Goal: Transaction & Acquisition: Purchase product/service

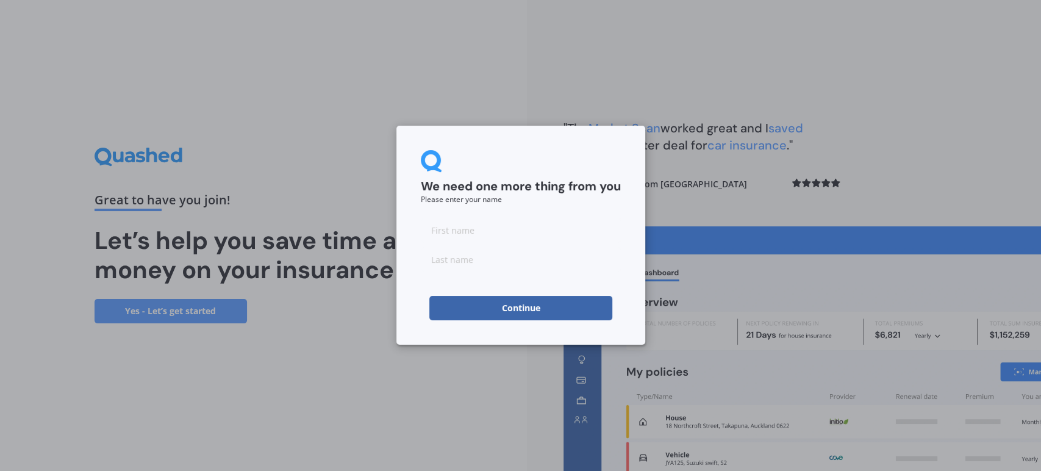
click at [487, 226] on input at bounding box center [521, 230] width 200 height 24
type input "[PERSON_NAME]"
click at [493, 257] on input at bounding box center [521, 259] width 200 height 24
type input "[PERSON_NAME]"
click at [420, 375] on div "We need one more thing from you Please enter your name [PERSON_NAME] Continue" at bounding box center [520, 235] width 1041 height 471
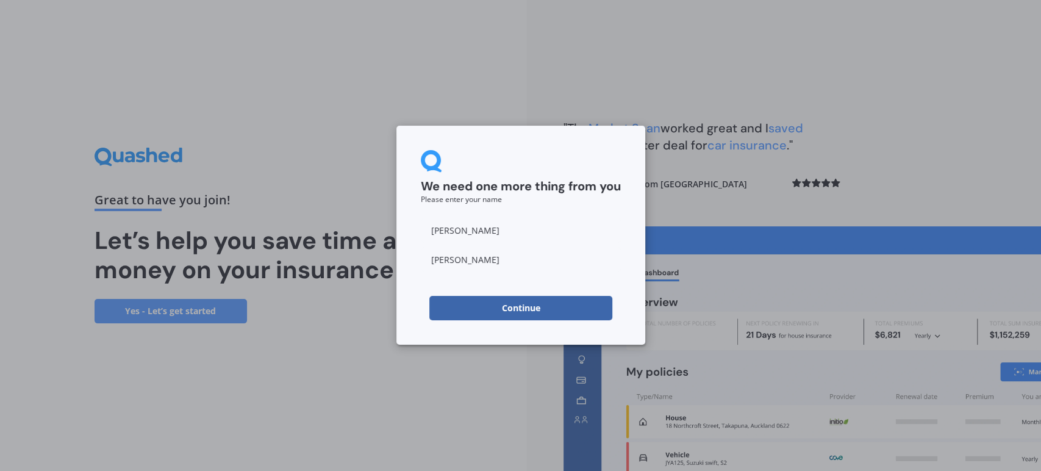
click at [455, 300] on button "Continue" at bounding box center [520, 308] width 183 height 24
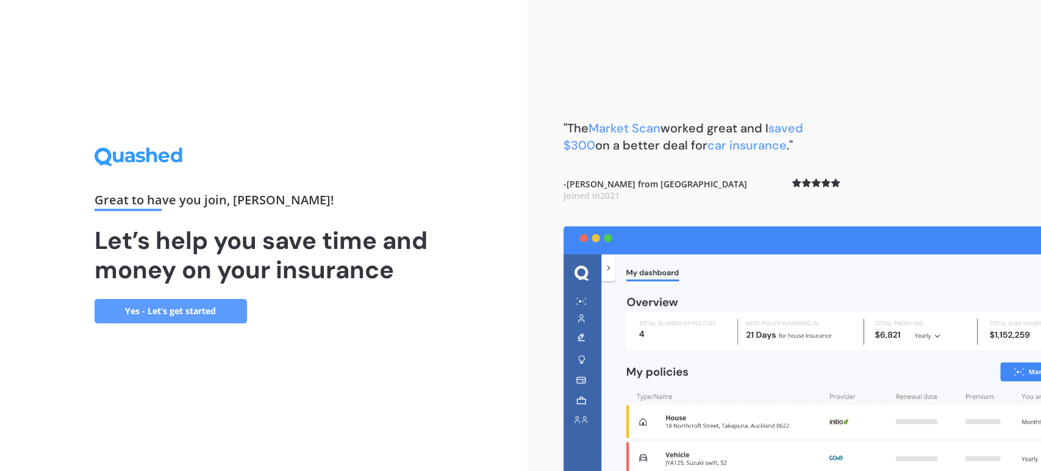
click at [192, 307] on link "Yes - Let’s get started" at bounding box center [171, 311] width 153 height 24
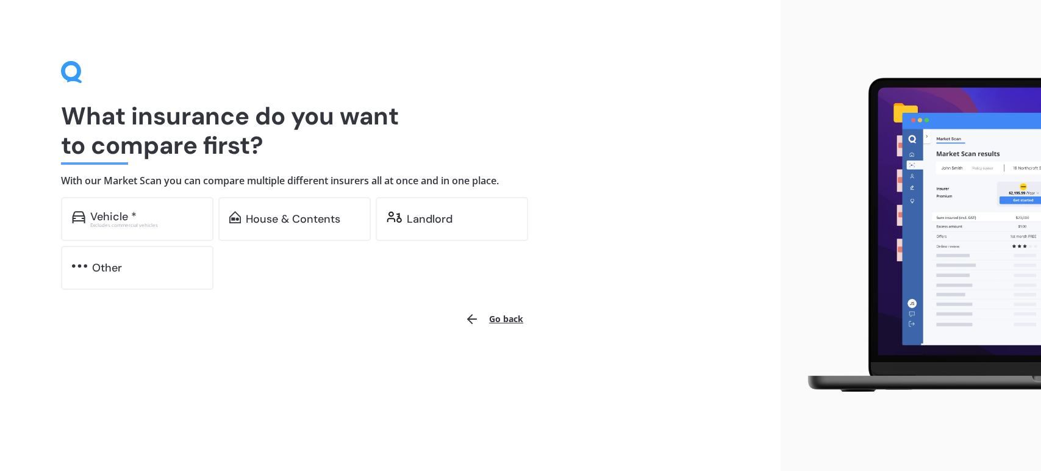
click at [434, 224] on div "Landlord" at bounding box center [430, 219] width 46 height 12
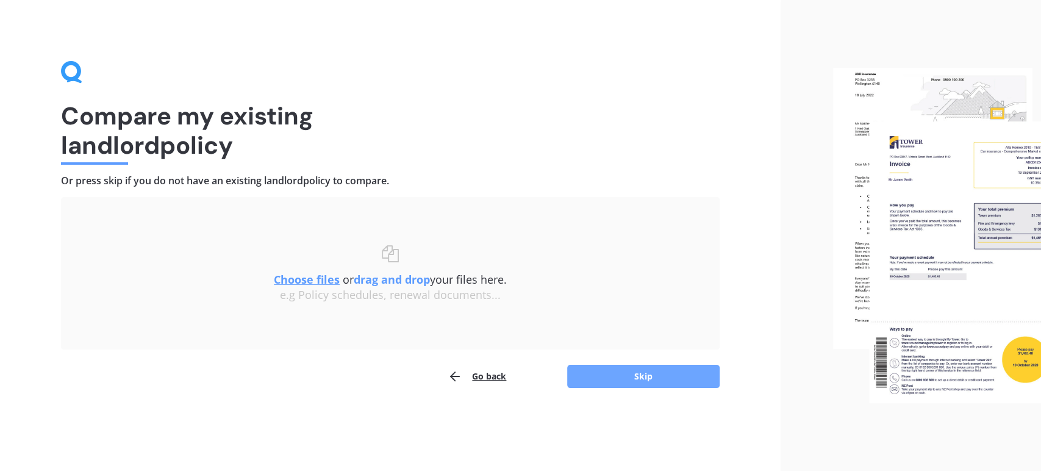
click at [645, 376] on button "Skip" at bounding box center [643, 376] width 153 height 23
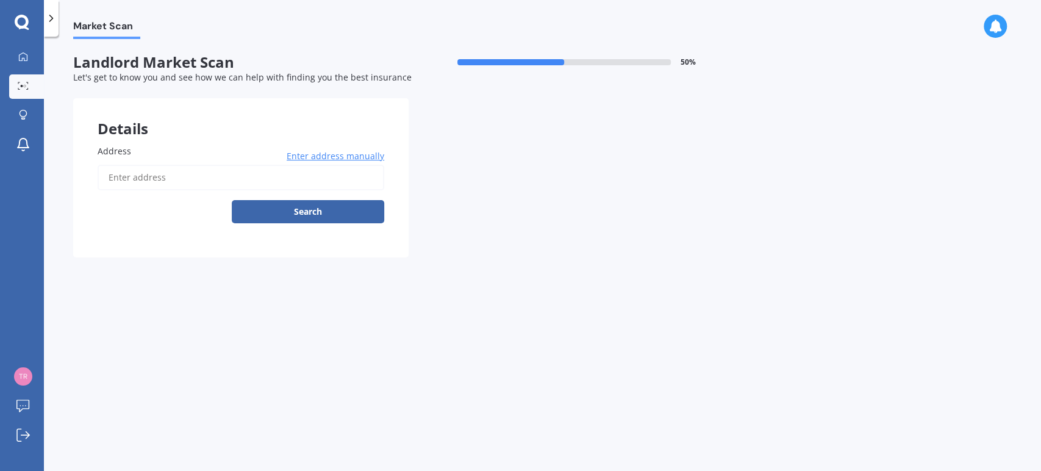
click at [134, 176] on input "Address" at bounding box center [241, 178] width 287 height 26
type input "[STREET_ADDRESS]"
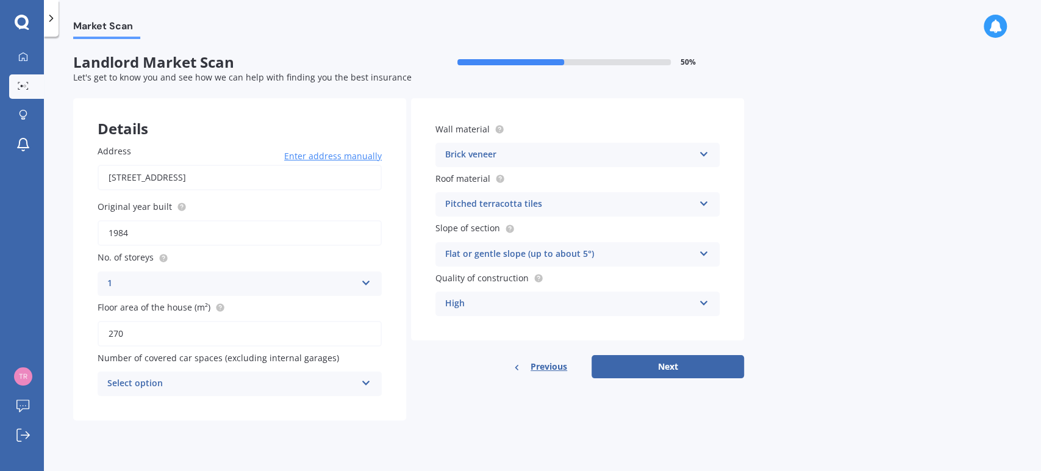
click at [301, 384] on div "Select option" at bounding box center [231, 383] width 249 height 15
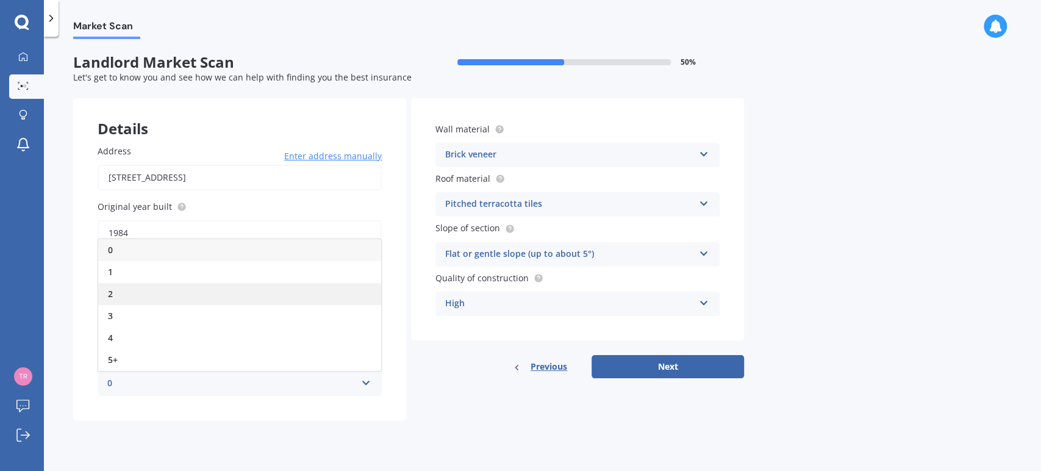
click at [220, 294] on div "2" at bounding box center [239, 294] width 283 height 22
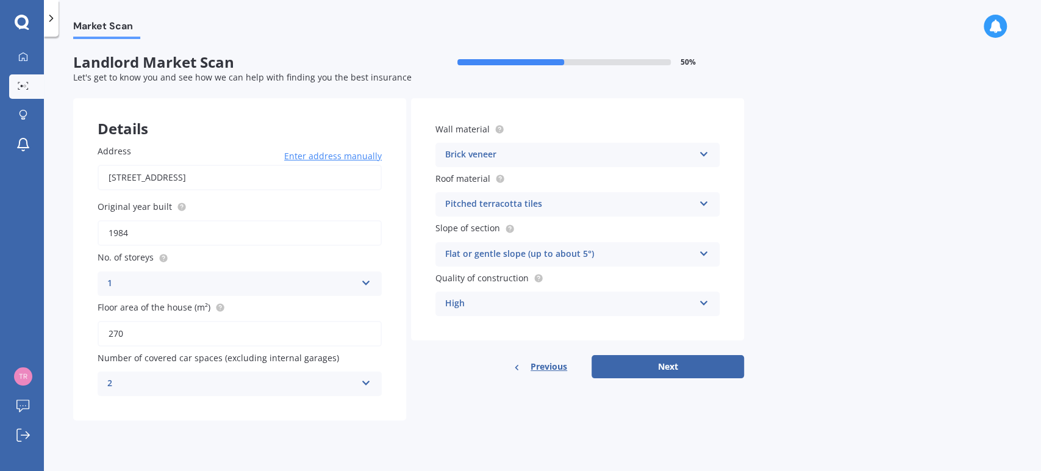
click at [706, 302] on icon at bounding box center [704, 300] width 10 height 9
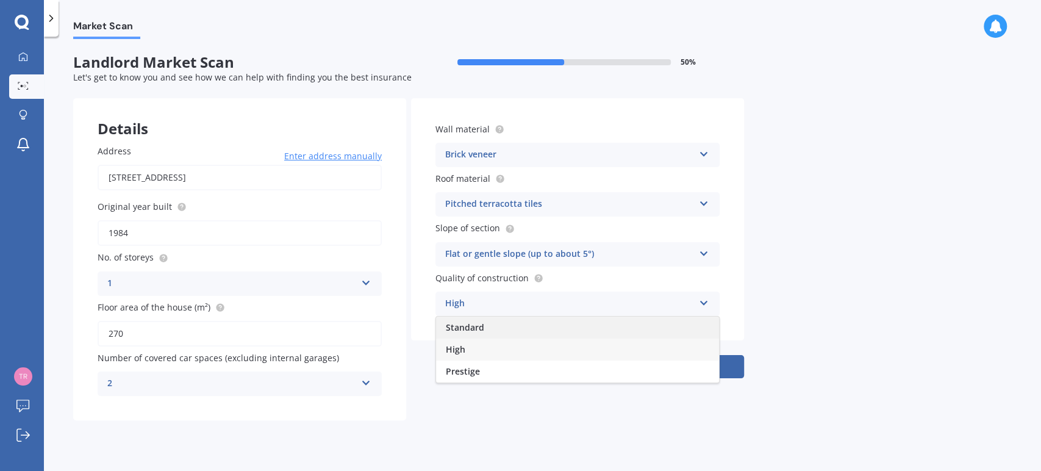
click at [606, 327] on div "Standard" at bounding box center [577, 328] width 283 height 22
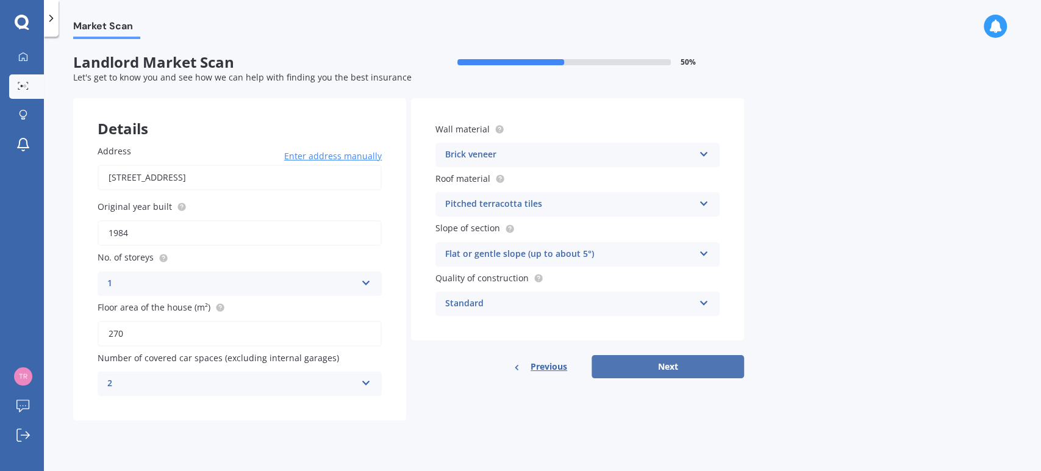
click at [666, 360] on button "Next" at bounding box center [668, 366] width 153 height 23
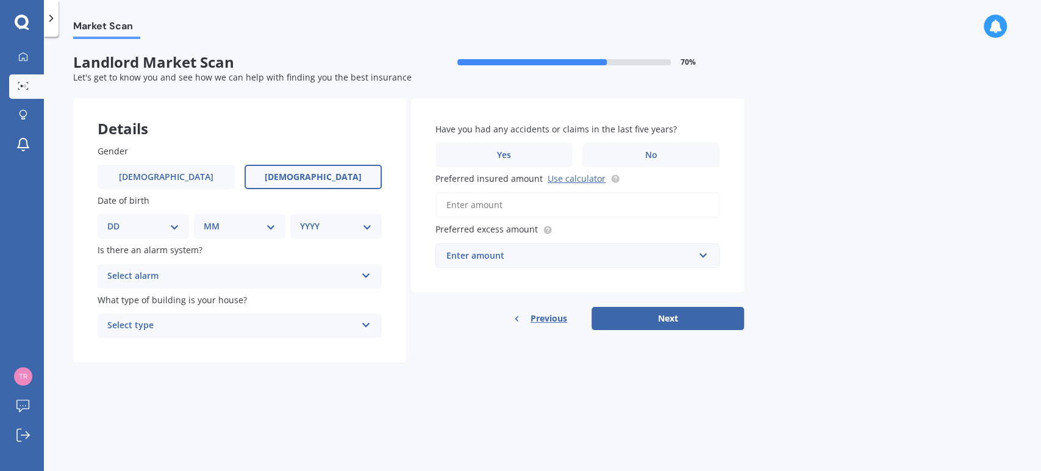
click at [312, 176] on span "[DEMOGRAPHIC_DATA]" at bounding box center [313, 177] width 97 height 10
click at [0, 0] on input "[DEMOGRAPHIC_DATA]" at bounding box center [0, 0] width 0 height 0
click at [138, 228] on select "DD 01 02 03 04 05 06 07 08 09 10 11 12 13 14 15 16 17 18 19 20 21 22 23 24 25 2…" at bounding box center [143, 226] width 72 height 13
select select "02"
click at [117, 220] on select "DD 01 02 03 04 05 06 07 08 09 10 11 12 13 14 15 16 17 18 19 20 21 22 23 24 25 2…" at bounding box center [143, 226] width 72 height 13
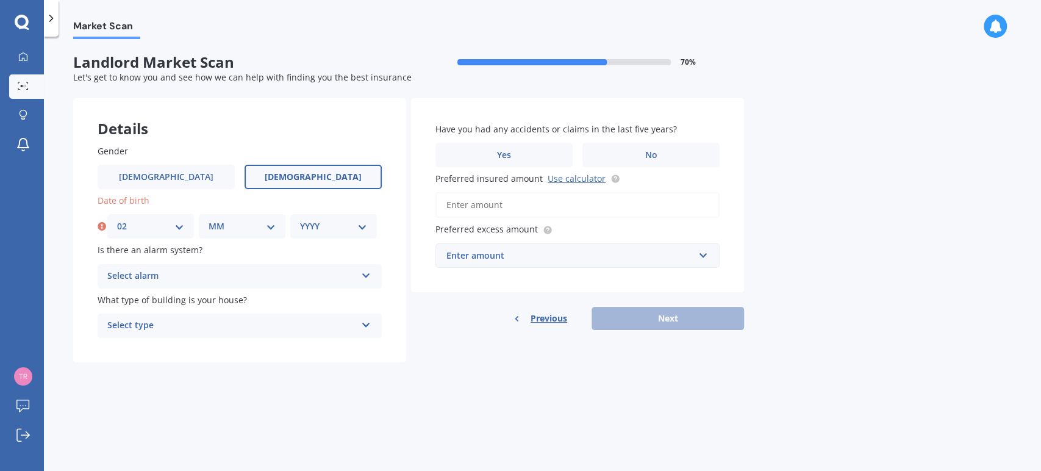
click at [237, 234] on div "MM 01 02 03 04 05 06 07 08 09 10 11 12" at bounding box center [242, 226] width 87 height 24
click at [242, 223] on select "MM 01 02 03 04 05 06 07 08 09 10 11 12" at bounding box center [242, 226] width 67 height 13
select select "12"
click at [209, 220] on select "MM 01 02 03 04 05 06 07 08 09 10 11 12" at bounding box center [242, 226] width 67 height 13
click at [331, 220] on select "YYYY 2009 2008 2007 2006 2005 2004 2003 2002 2001 2000 1999 1998 1997 1996 1995…" at bounding box center [333, 226] width 67 height 13
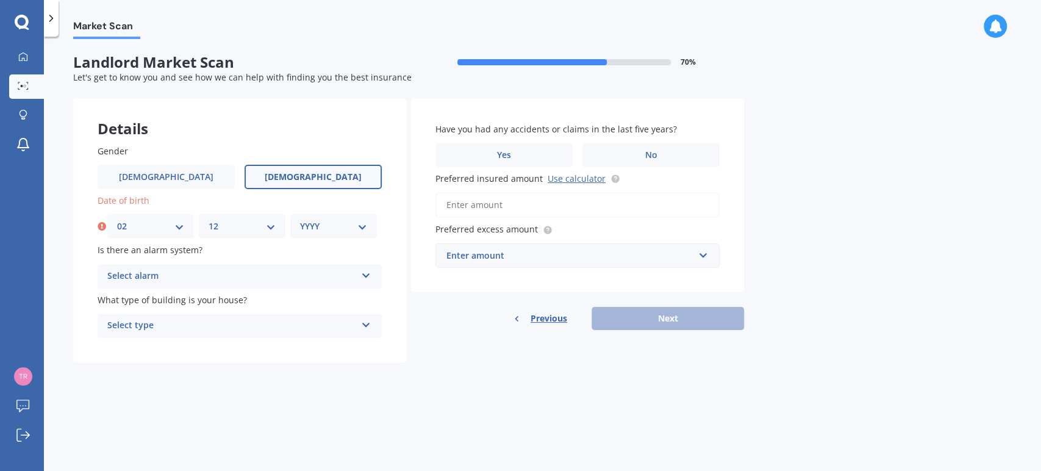
select select "1964"
click at [300, 220] on select "YYYY 2009 2008 2007 2006 2005 2004 2003 2002 2001 2000 1999 1998 1997 1996 1995…" at bounding box center [333, 226] width 67 height 13
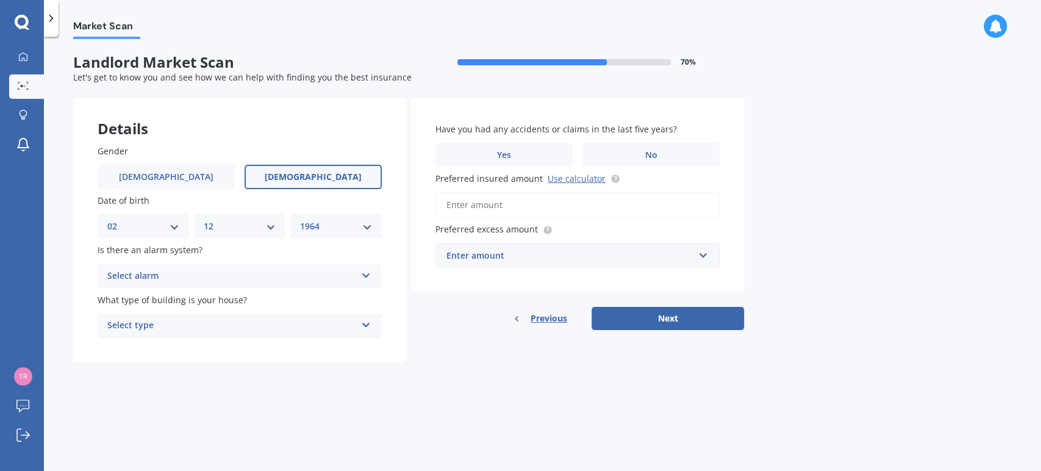
click at [312, 272] on div "Select alarm" at bounding box center [231, 276] width 249 height 15
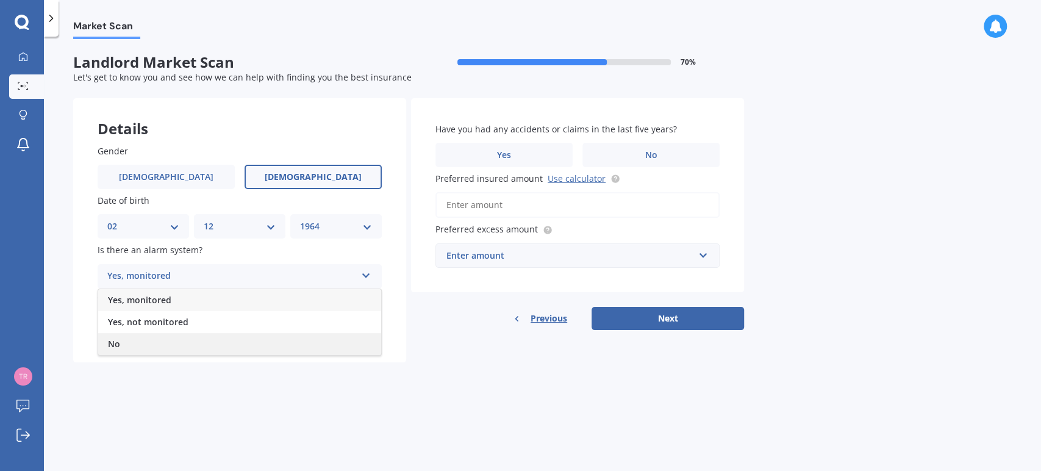
click at [275, 351] on div "No" at bounding box center [239, 344] width 283 height 22
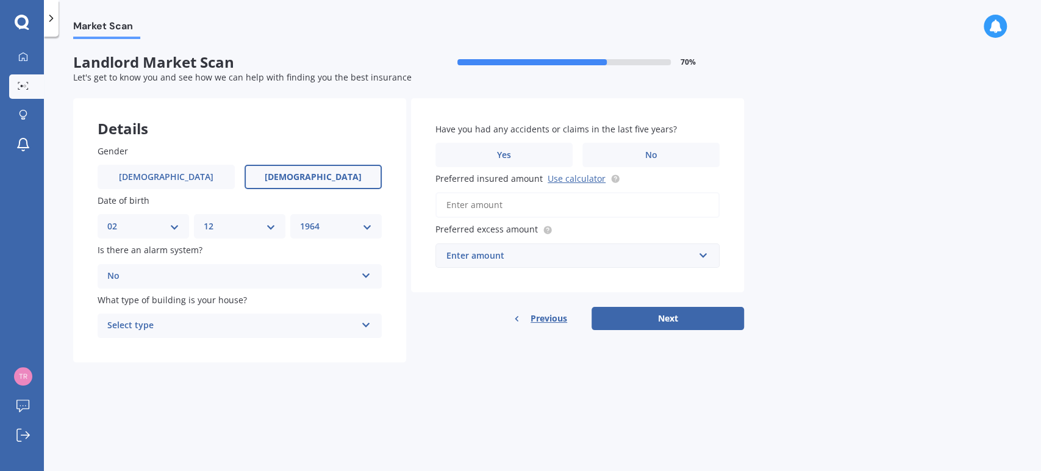
click at [285, 318] on div "Select type" at bounding box center [231, 325] width 249 height 15
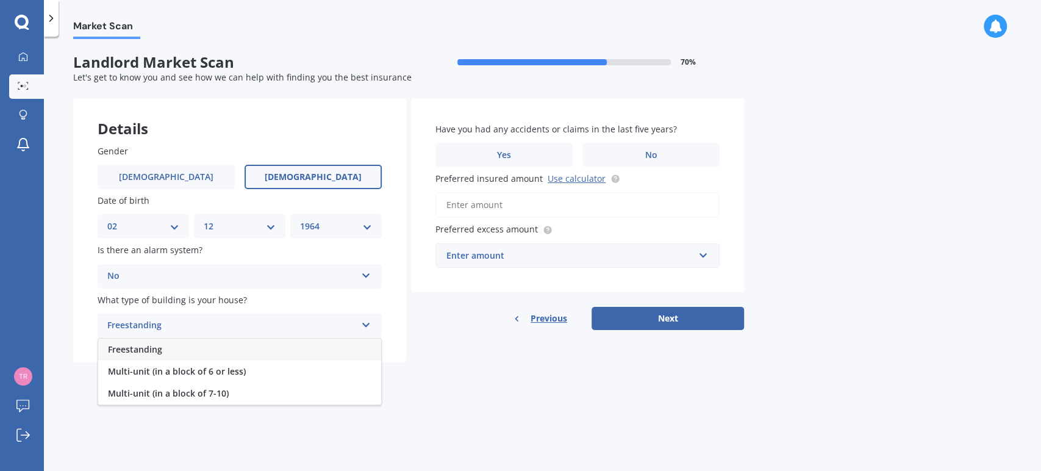
click at [273, 349] on div "Freestanding" at bounding box center [239, 350] width 283 height 22
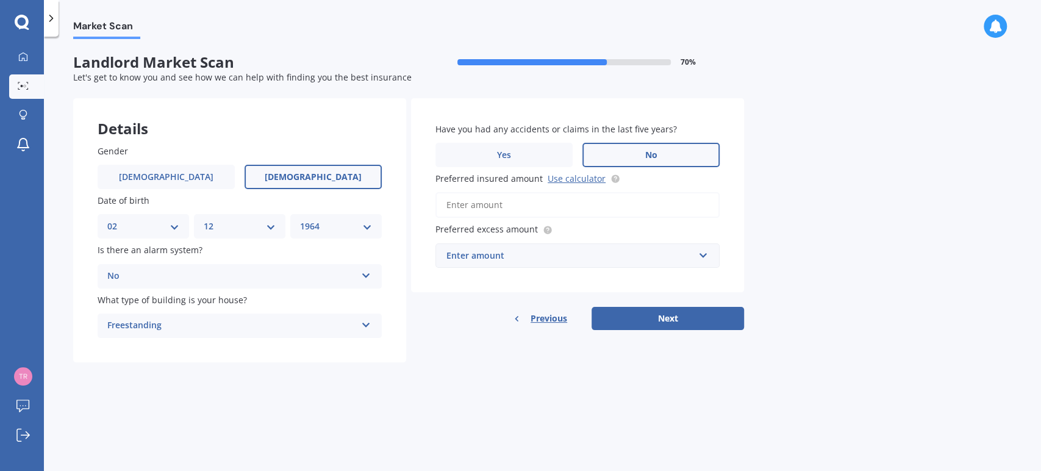
click at [655, 150] on span "No" at bounding box center [651, 155] width 12 height 10
click at [0, 0] on input "No" at bounding box center [0, 0] width 0 height 0
click at [644, 200] on input "Preferred insured amount Use calculator" at bounding box center [578, 205] width 284 height 26
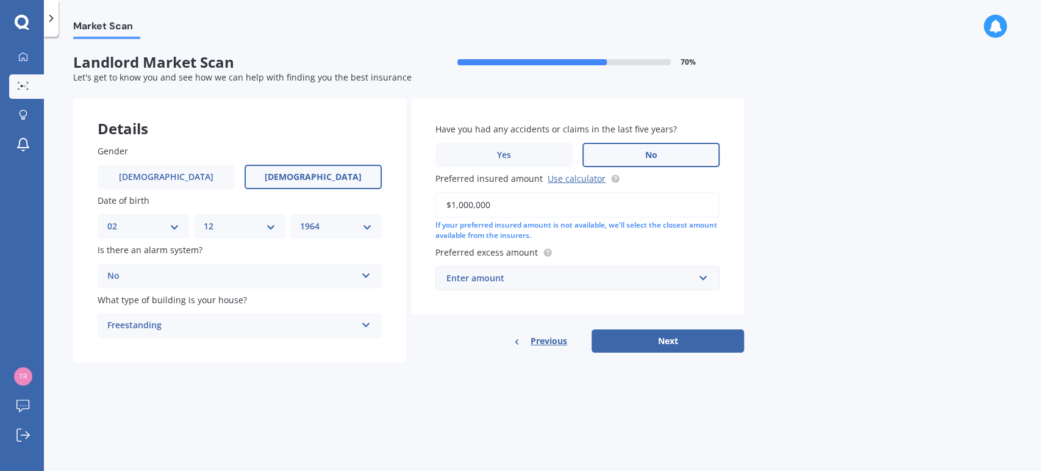
type input "$1,000,000"
click at [632, 277] on div "Enter amount" at bounding box center [571, 277] width 248 height 13
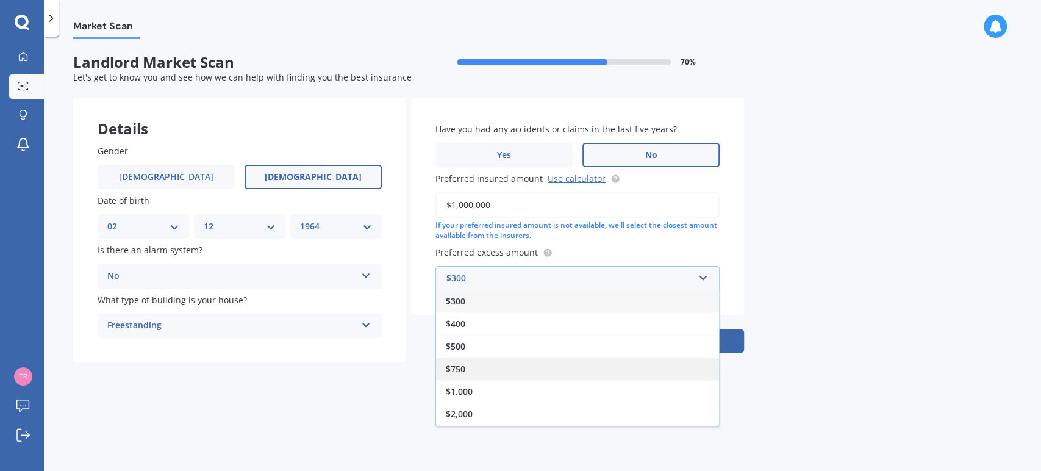
click at [487, 366] on div "$750" at bounding box center [577, 368] width 283 height 23
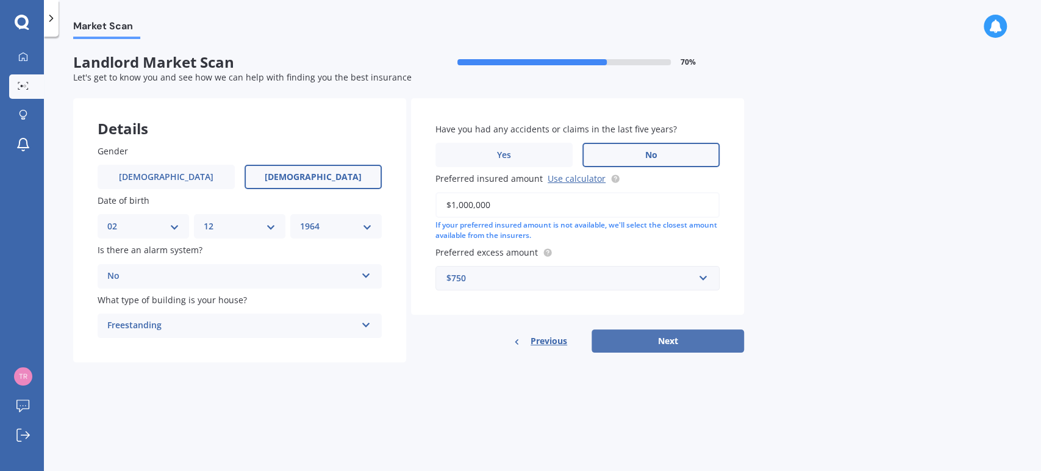
click at [659, 337] on button "Next" at bounding box center [668, 340] width 153 height 23
select select "02"
select select "12"
select select "1964"
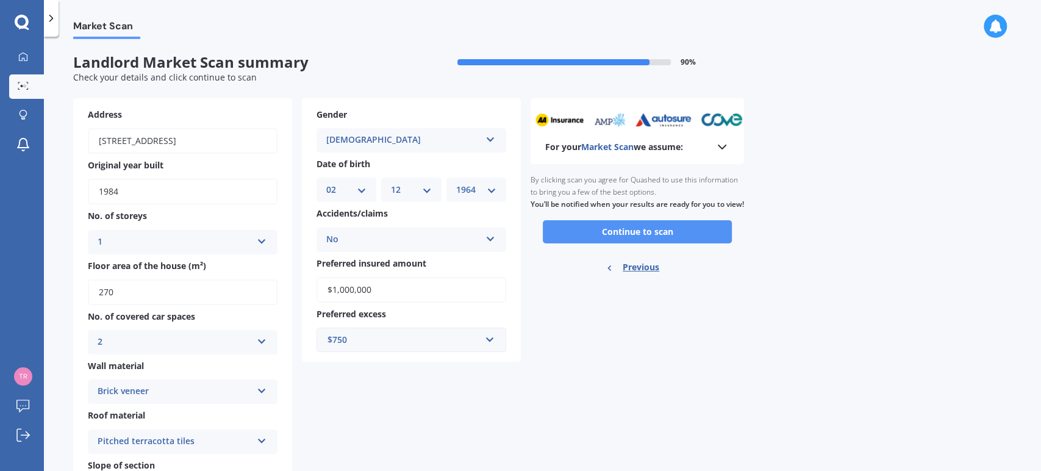
click at [657, 242] on button "Continue to scan" at bounding box center [637, 231] width 189 height 23
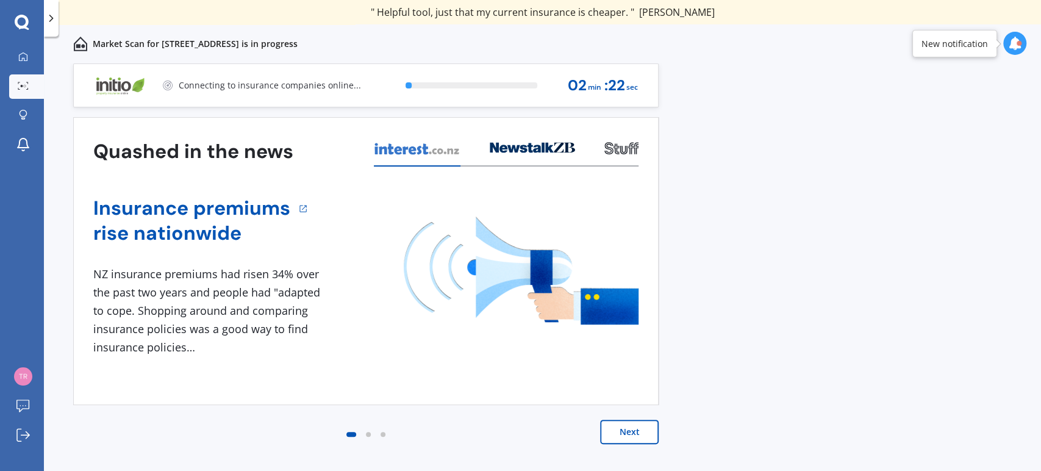
click at [635, 420] on button "Next" at bounding box center [629, 432] width 59 height 24
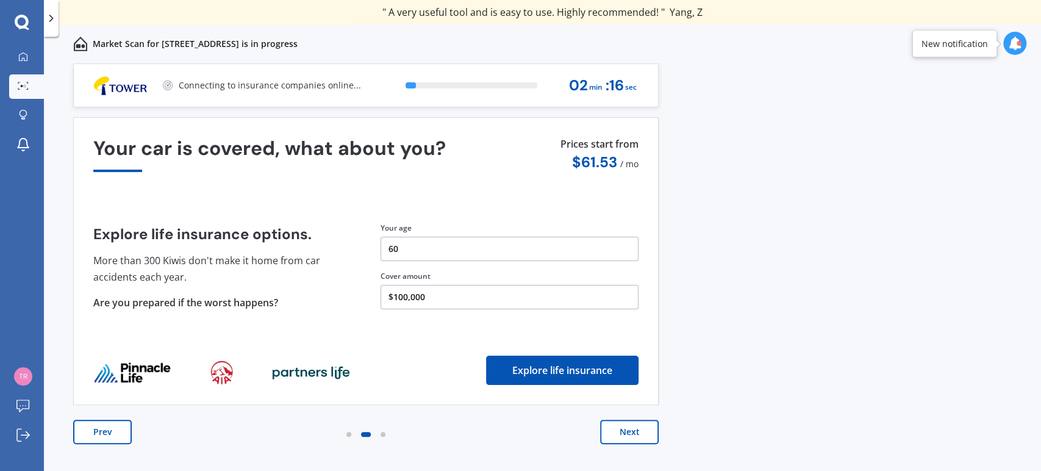
click at [466, 296] on button "$100,000" at bounding box center [510, 297] width 258 height 24
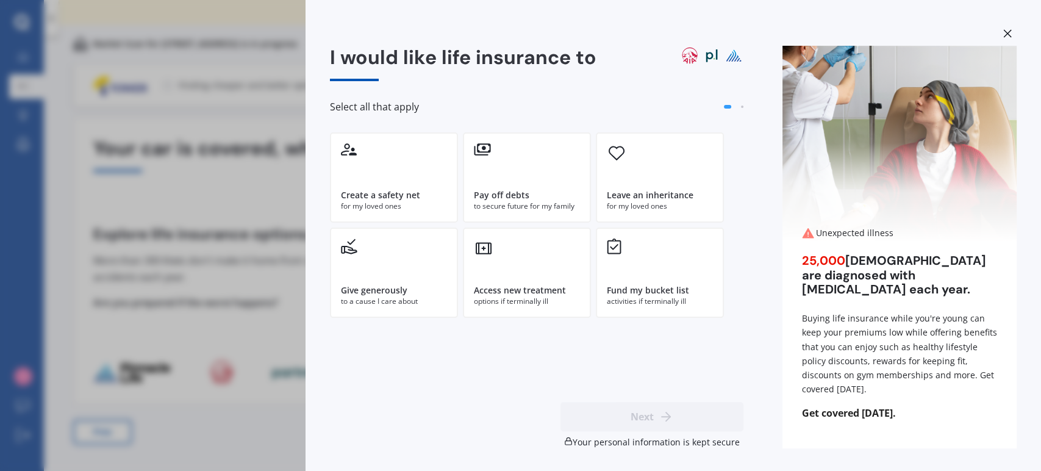
click at [242, 324] on div "I would like life insurance to Select all that apply Create a safety net for my…" at bounding box center [520, 235] width 1041 height 471
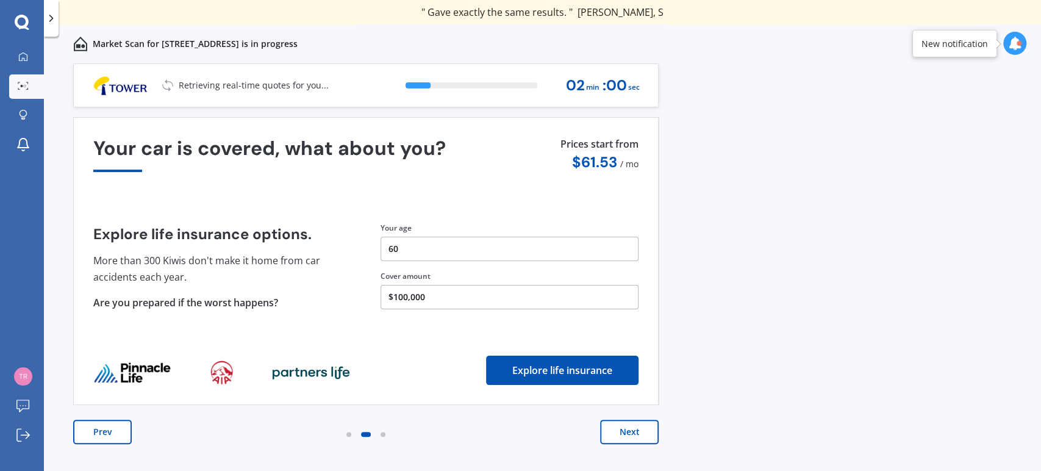
click at [634, 436] on button "Next" at bounding box center [629, 432] width 59 height 24
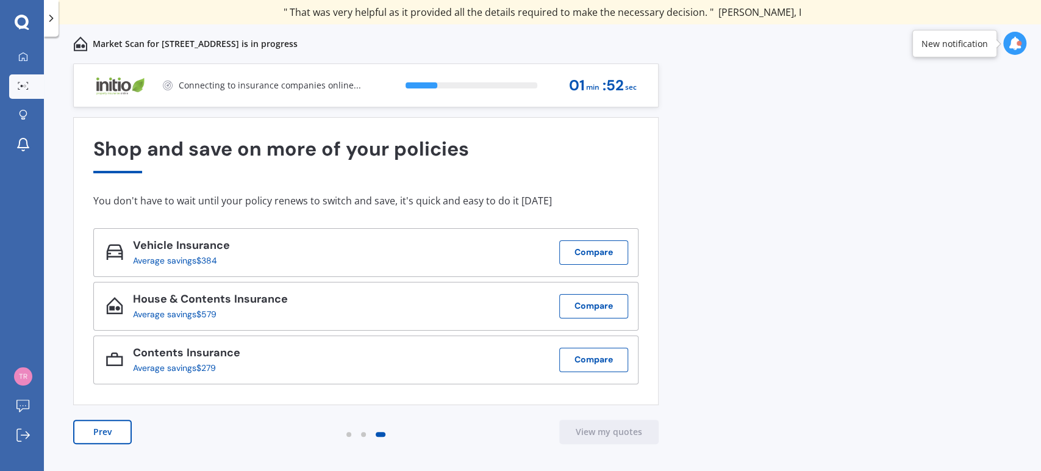
click at [106, 433] on button "Prev" at bounding box center [102, 432] width 59 height 24
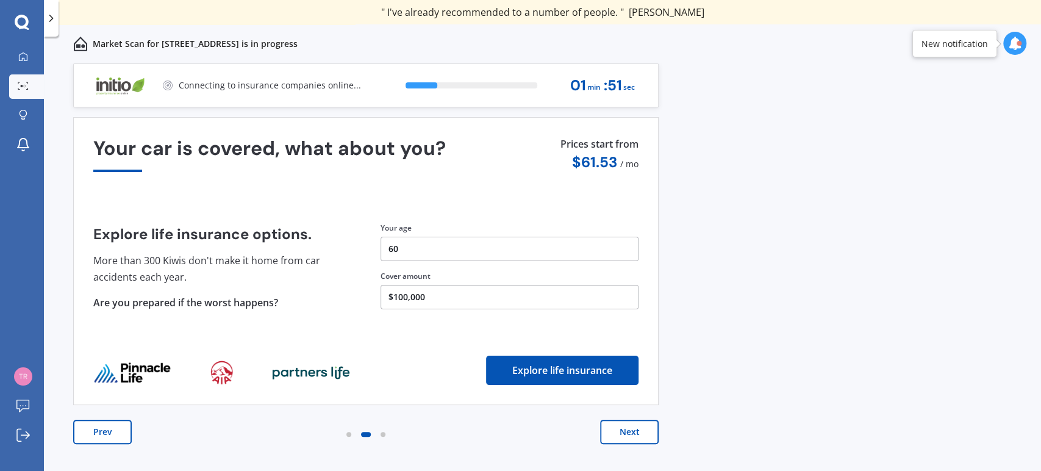
click at [106, 433] on button "Prev" at bounding box center [102, 432] width 59 height 24
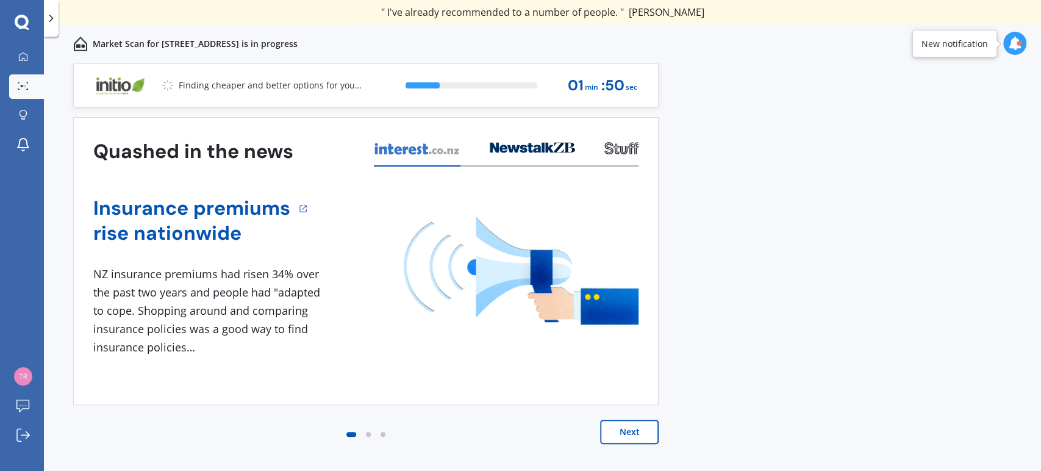
click at [106, 433] on div "Next" at bounding box center [366, 444] width 586 height 49
click at [1013, 44] on icon at bounding box center [1014, 43] width 13 height 13
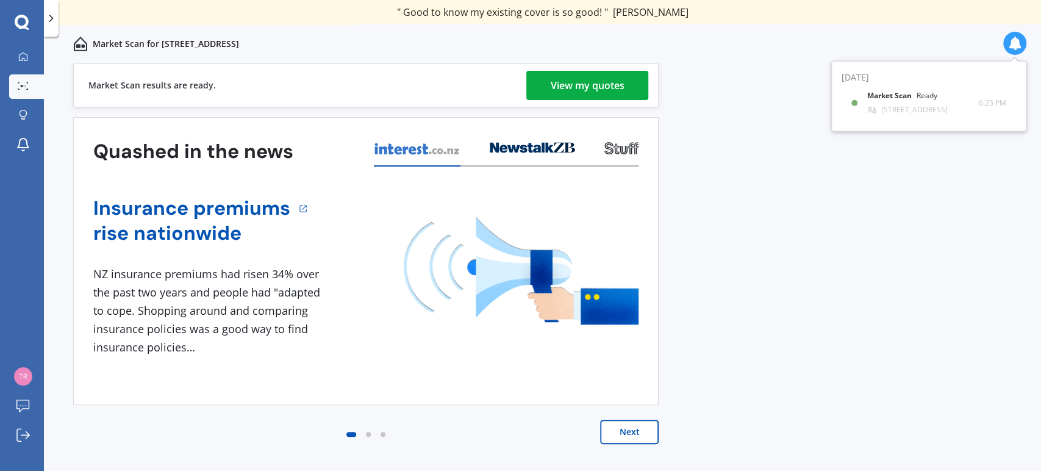
click at [626, 434] on button "Next" at bounding box center [629, 432] width 59 height 24
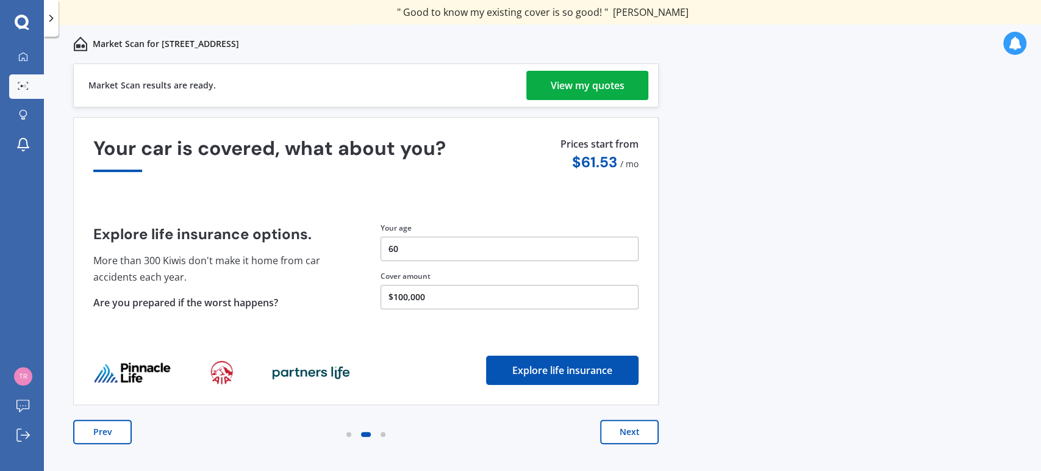
click at [626, 434] on button "Next" at bounding box center [629, 432] width 59 height 24
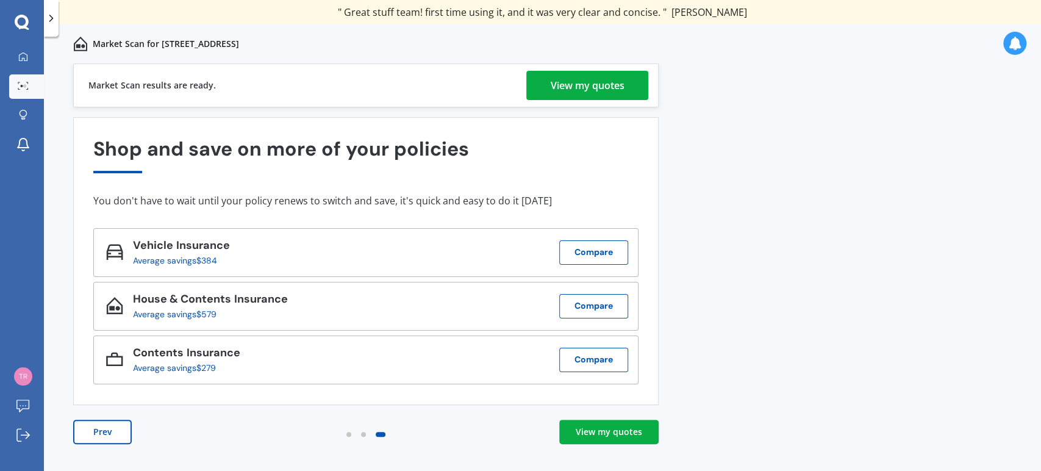
click at [600, 91] on div "View my quotes" at bounding box center [588, 85] width 74 height 29
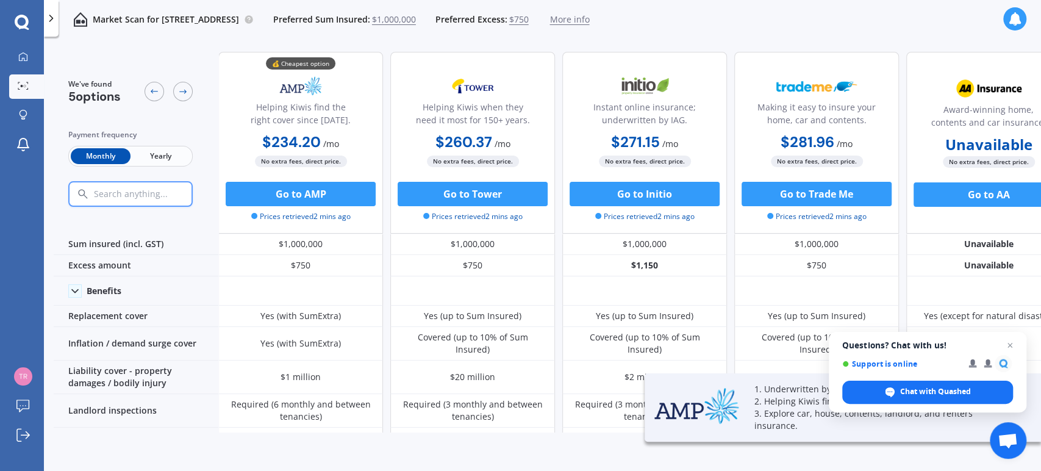
click at [162, 157] on span "Yearly" at bounding box center [161, 156] width 60 height 16
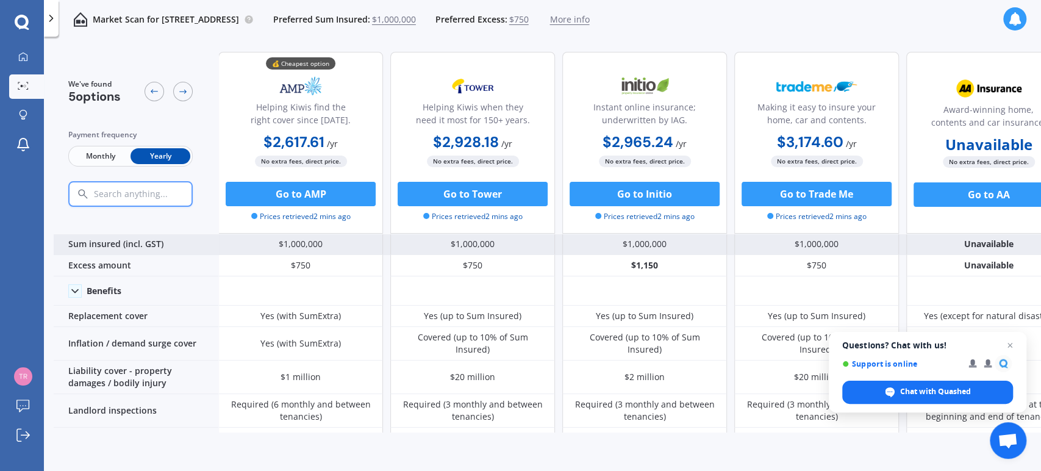
click at [131, 244] on div "Sum insured (incl. GST)" at bounding box center [136, 244] width 165 height 21
click at [307, 246] on div "$1,000,000" at bounding box center [300, 244] width 165 height 21
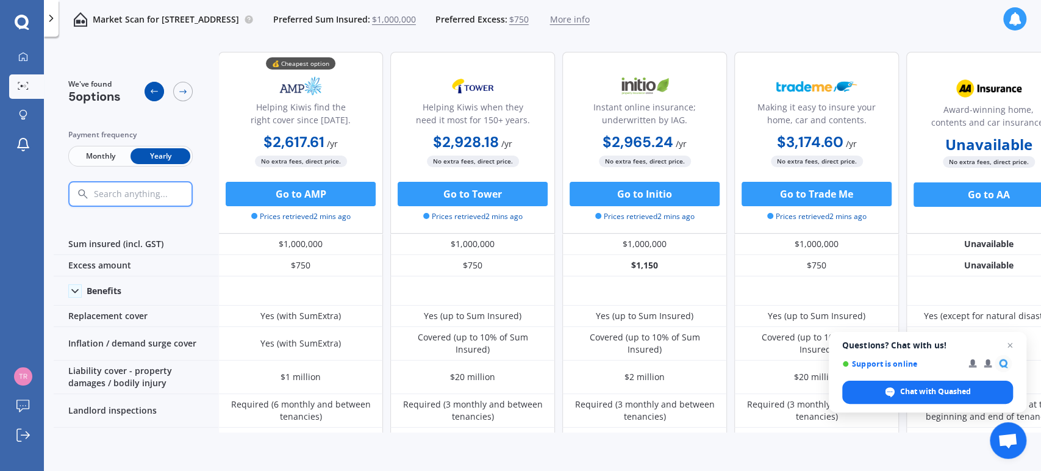
click at [157, 96] on div at bounding box center [155, 92] width 20 height 20
click at [156, 96] on div at bounding box center [155, 92] width 20 height 20
click at [25, 59] on icon at bounding box center [23, 57] width 10 height 10
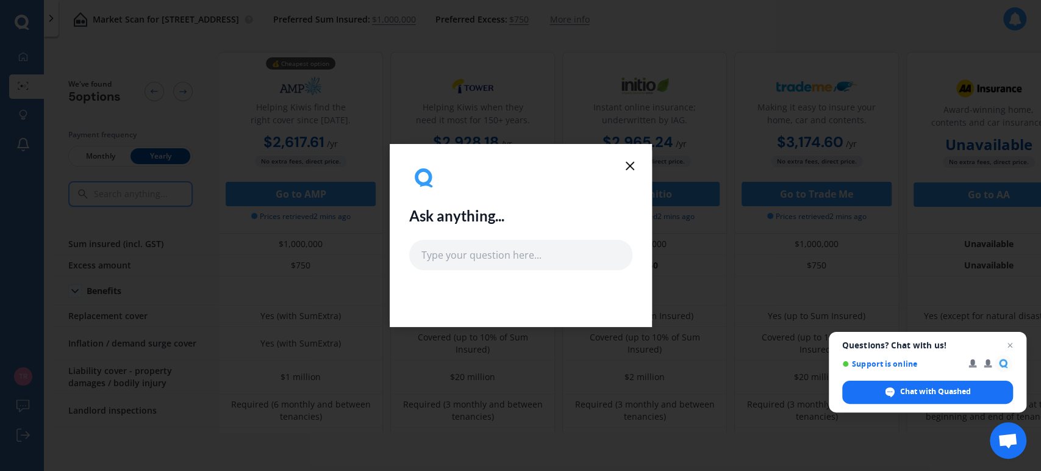
click at [633, 168] on line at bounding box center [630, 165] width 7 height 7
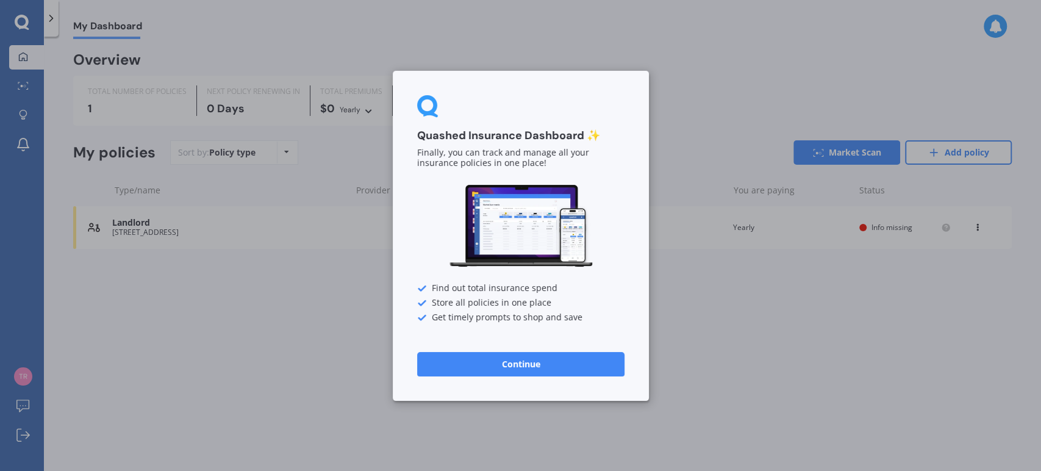
click at [528, 371] on button "Continue" at bounding box center [520, 363] width 207 height 24
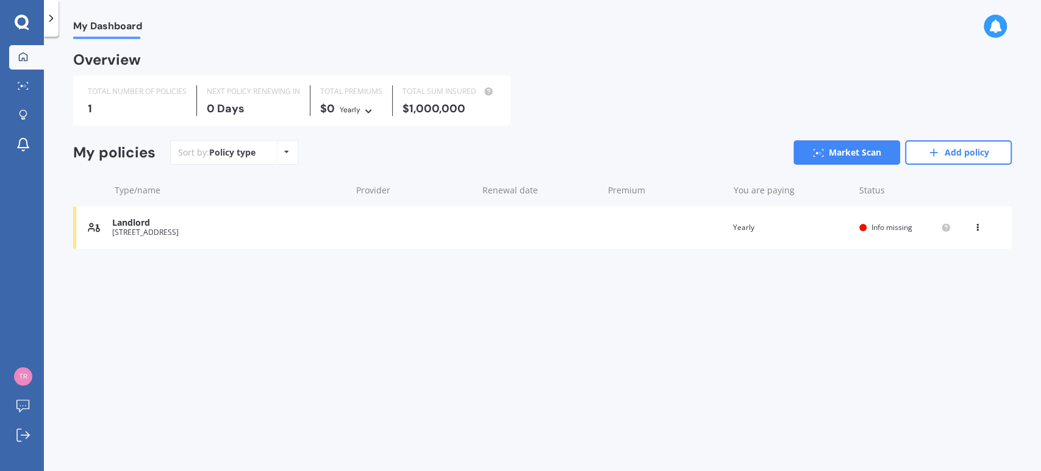
click at [889, 226] on span "Info missing" at bounding box center [892, 227] width 41 height 10
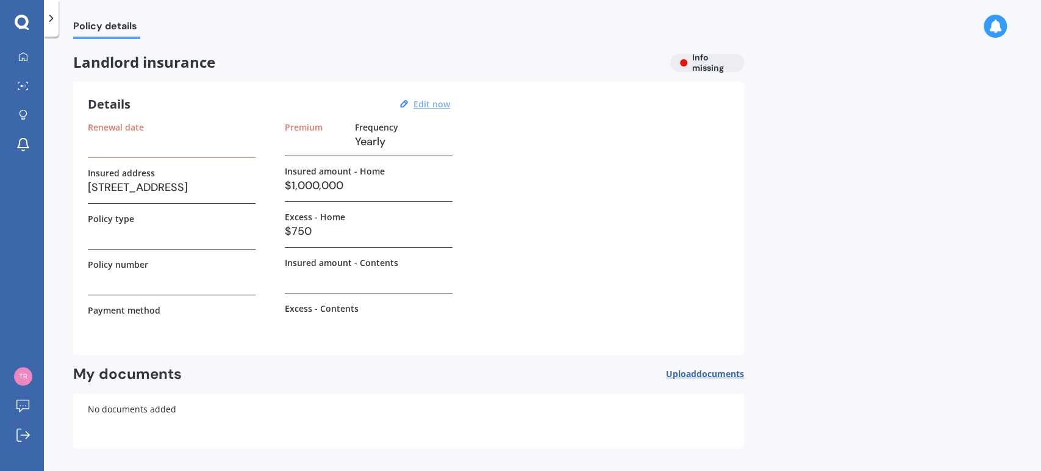
click at [439, 101] on u "Edit now" at bounding box center [432, 104] width 37 height 12
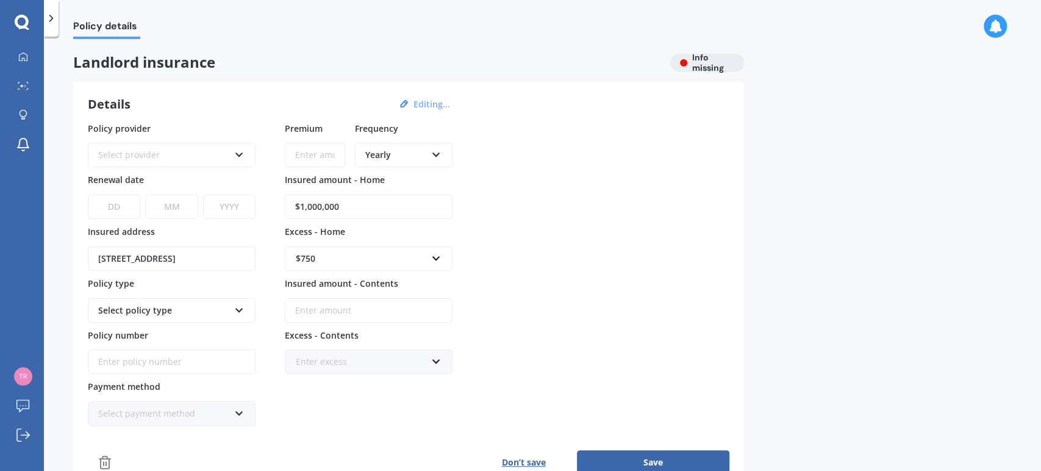
click at [387, 210] on input "$1,000,000" at bounding box center [369, 207] width 168 height 24
click at [317, 203] on input "$1,000,000" at bounding box center [369, 207] width 168 height 24
type input "$1,080,000"
click at [576, 244] on div "Policy provider Select provider AA AMI AMP ANZ ASB Ando BNZ FMG Initio Kiwibank…" at bounding box center [409, 274] width 642 height 304
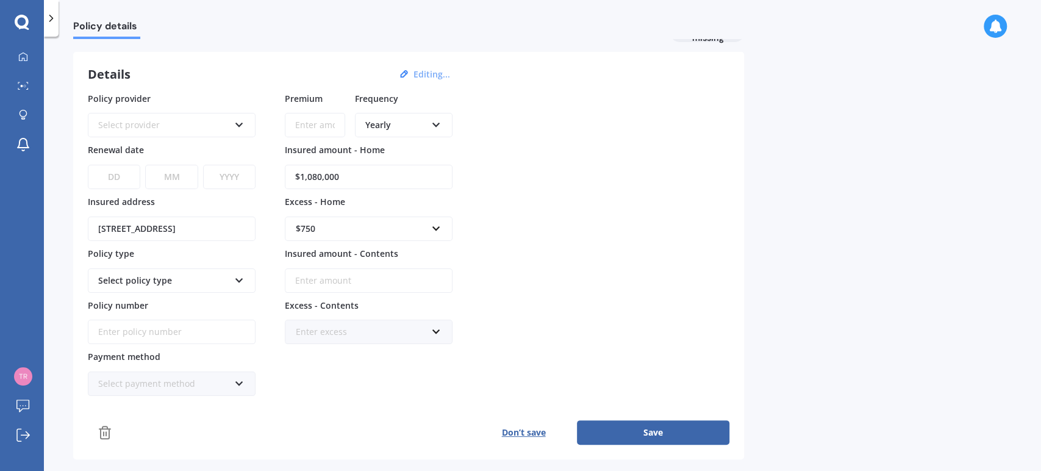
scroll to position [35, 0]
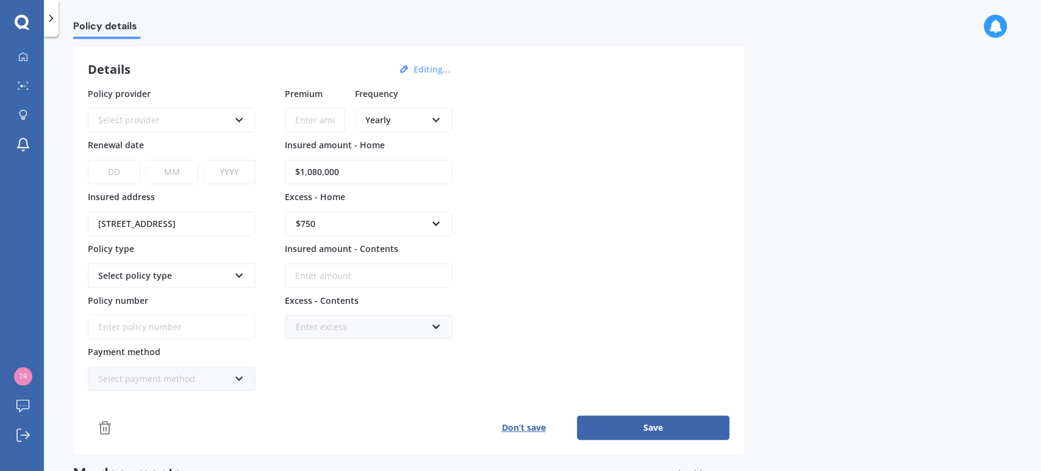
click at [392, 274] on input "Insured amount - Contents" at bounding box center [369, 276] width 168 height 24
type input "$10,000"
click at [345, 327] on div "Enter excess" at bounding box center [361, 326] width 131 height 13
click at [322, 259] on div "$500" at bounding box center [369, 258] width 167 height 23
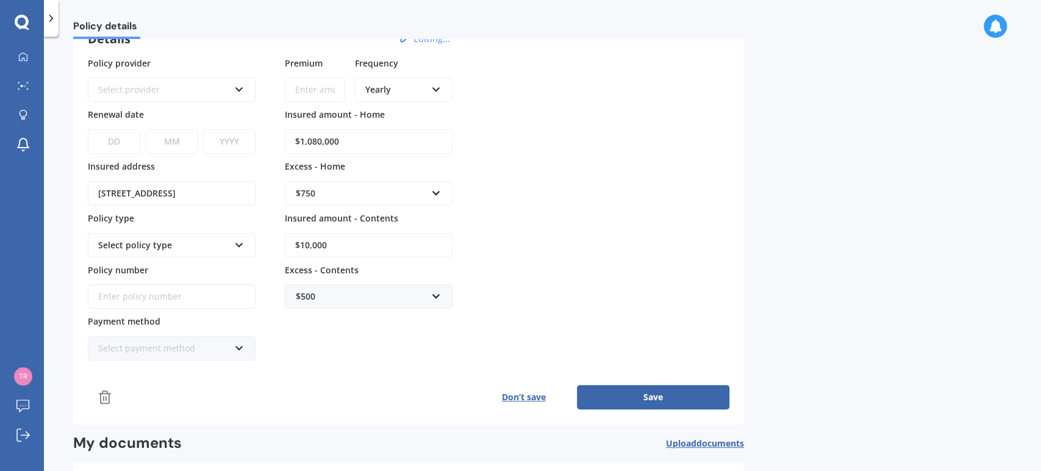
scroll to position [68, 0]
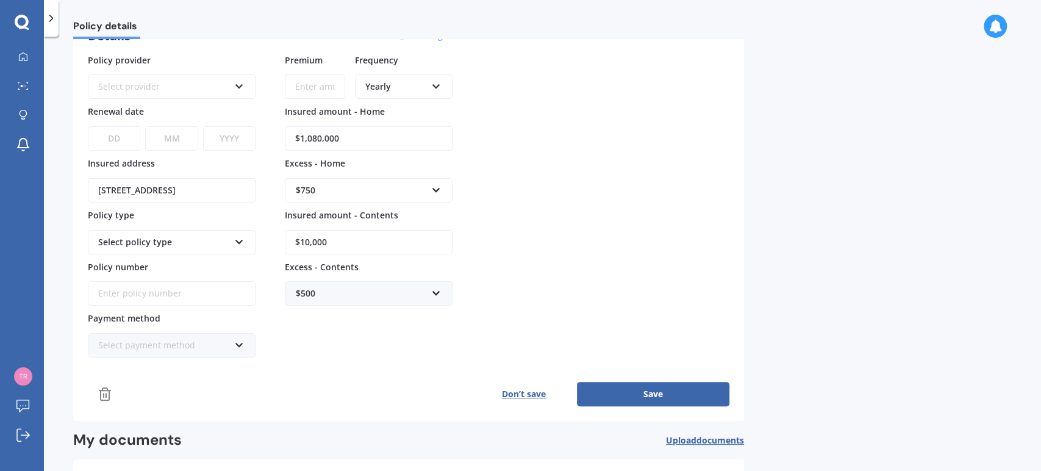
click at [239, 239] on icon at bounding box center [239, 239] width 10 height 9
click at [241, 239] on icon at bounding box center [239, 239] width 10 height 9
click at [239, 239] on icon at bounding box center [239, 239] width 10 height 9
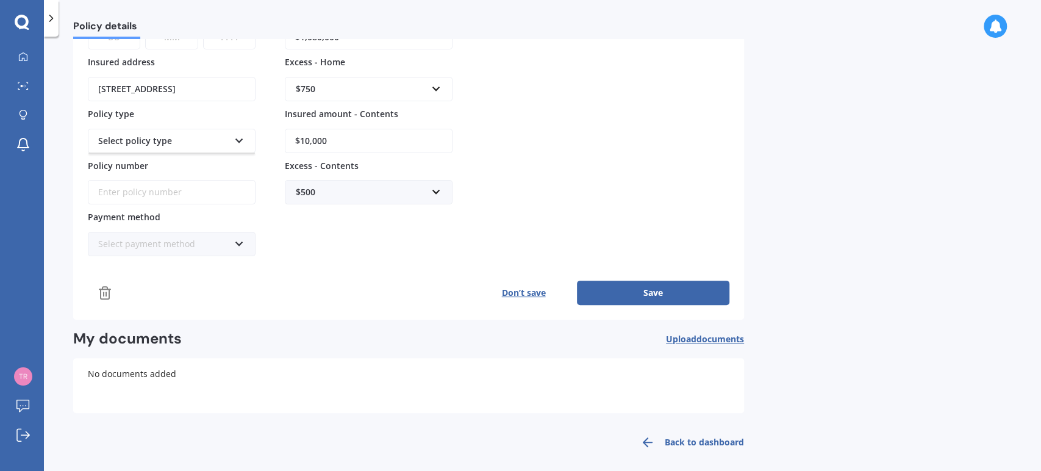
scroll to position [174, 0]
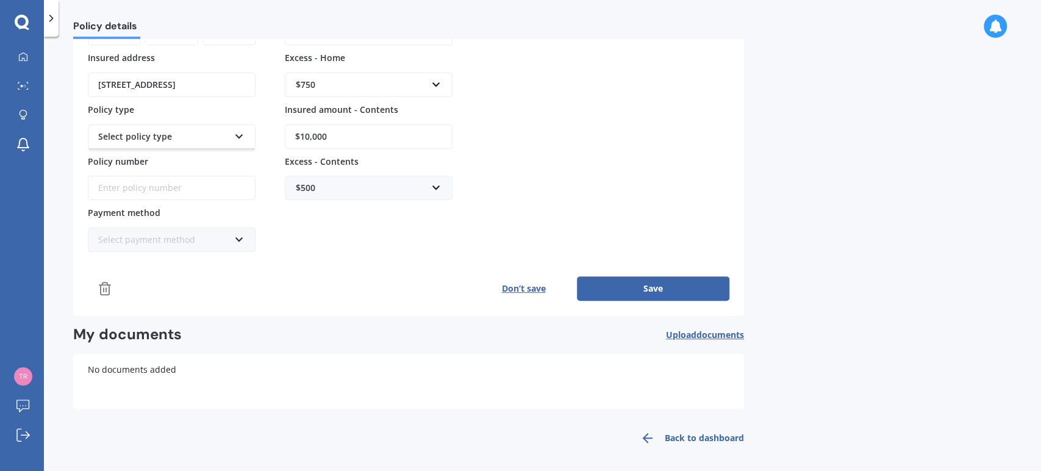
click at [679, 285] on button "Save" at bounding box center [653, 288] width 153 height 24
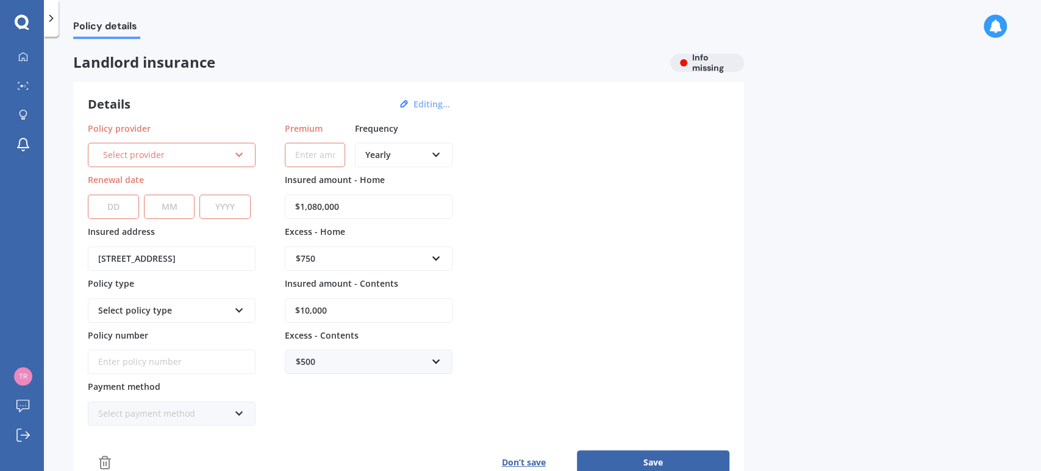
click at [243, 157] on div "Select provider AA AMI AMP ANZ ASB Ando BNZ FMG Initio Kiwibank MAS NZI Other S…" at bounding box center [172, 155] width 168 height 24
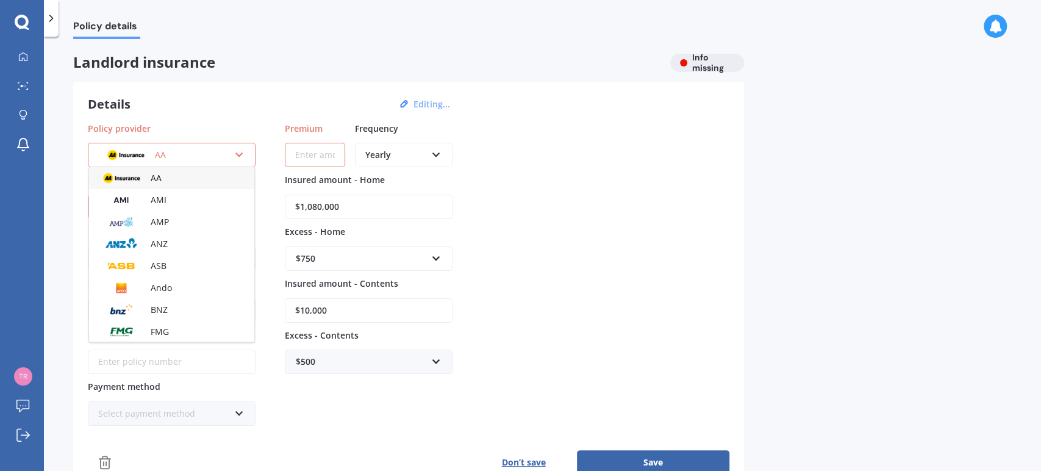
click at [242, 153] on icon at bounding box center [239, 152] width 10 height 9
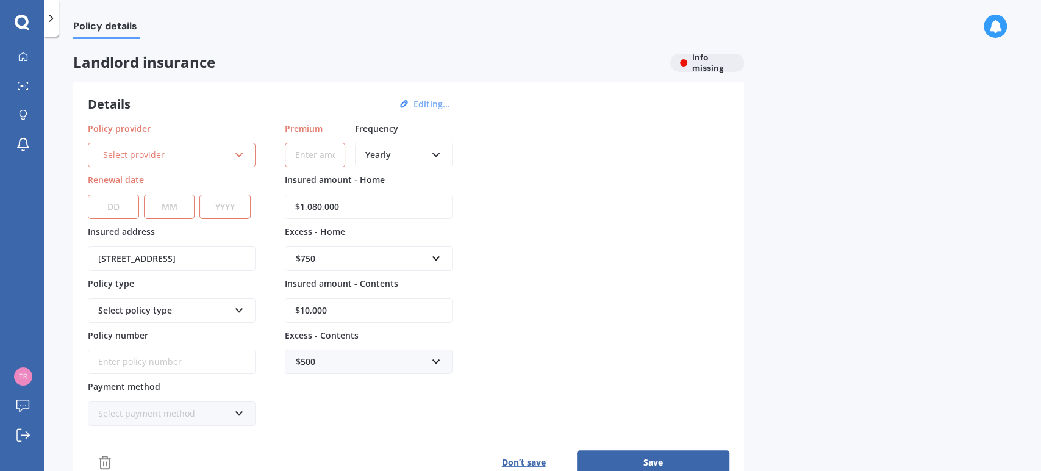
click at [95, 208] on select "DD 01 02 03 04 05 06 07 08 09 10 11 12 13 14 15 16 17 18 19 20 21 22 23 24 25 2…" at bounding box center [113, 207] width 51 height 24
select select "20"
click at [158, 213] on select "MM 01 02 03 04 05 06 07 08 09 10 11 12" at bounding box center [169, 207] width 51 height 24
select select "10"
click at [144, 195] on select "MM 01 02 03 04 05 06 07 08 09 10 11 12" at bounding box center [169, 207] width 51 height 24
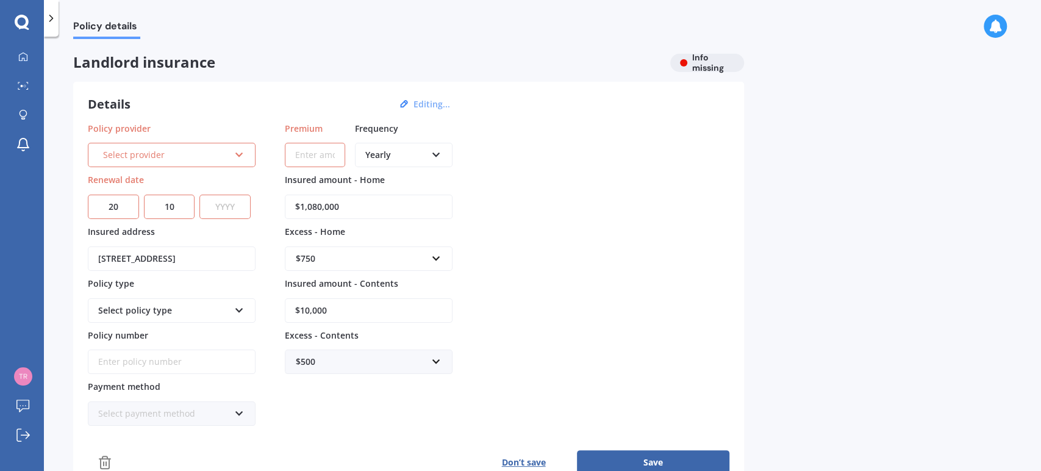
click at [218, 207] on select "YYYY 2027 2026 2025 2024 2023 2022 2021 2020 2019 2018 2017 2016 2015 2014 2013…" at bounding box center [224, 207] width 51 height 24
select select "2025"
click at [203, 195] on select "YYYY 2027 2026 2025 2024 2023 2022 2021 2020 2019 2018 2017 2016 2015 2014 2013…" at bounding box center [224, 207] width 51 height 24
click at [127, 209] on select "DD 01 02 03 04 05 06 07 08 09 10 11 12 13 14 15 16 17 18 19 20 21 22 23 24 25 2…" at bounding box center [114, 207] width 52 height 24
select select "17"
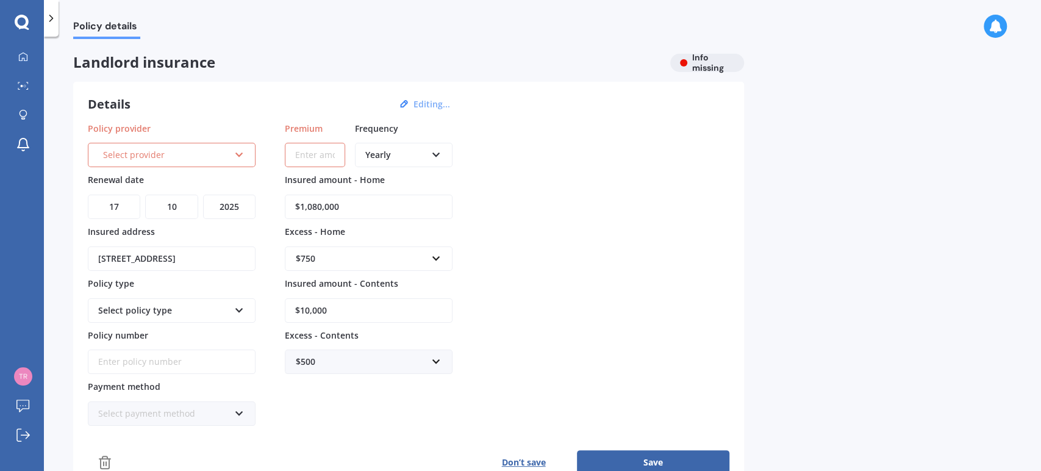
click at [88, 195] on select "DD 01 02 03 04 05 06 07 08 09 10 11 12 13 14 15 16 17 18 19 20 21 22 23 24 25 2…" at bounding box center [114, 207] width 52 height 24
click at [664, 458] on button "Save" at bounding box center [653, 462] width 153 height 24
click at [563, 163] on div "Policy provider Select provider AA AMI AMP ANZ ASB Ando BNZ FMG Initio Kiwibank…" at bounding box center [409, 274] width 642 height 304
click at [542, 178] on div "Policy provider Select provider AA AMI AMP ANZ ASB Ando BNZ FMG Initio Kiwibank…" at bounding box center [409, 274] width 642 height 304
click at [20, 93] on link "Market Scan" at bounding box center [26, 86] width 35 height 24
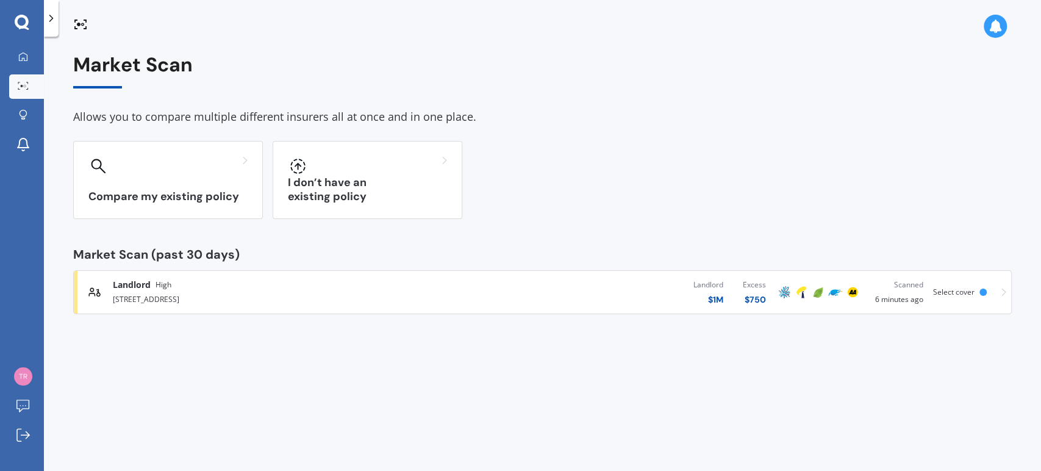
click at [196, 289] on div "Landlord High" at bounding box center [273, 285] width 320 height 12
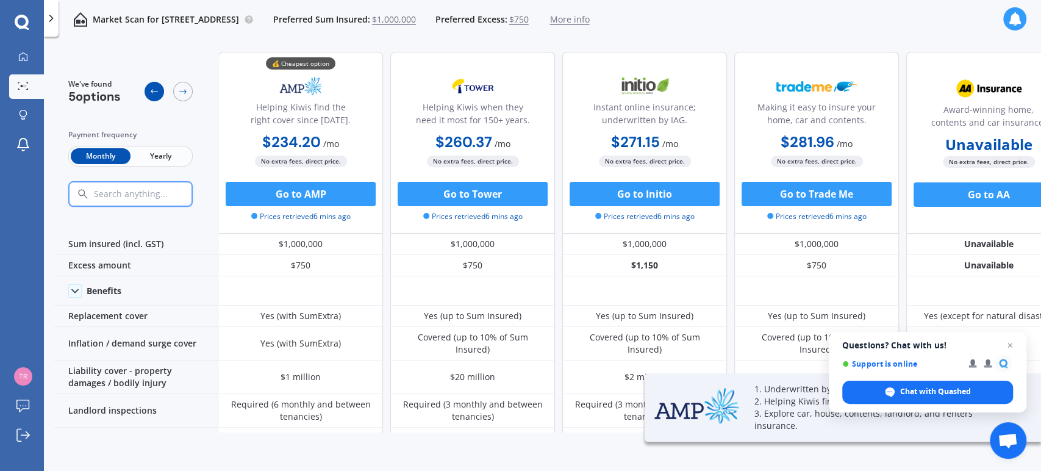
drag, startPoint x: 162, startPoint y: 156, endPoint x: 146, endPoint y: 95, distance: 63.5
click at [146, 95] on div at bounding box center [155, 92] width 20 height 20
click at [171, 151] on span "Yearly" at bounding box center [161, 156] width 60 height 16
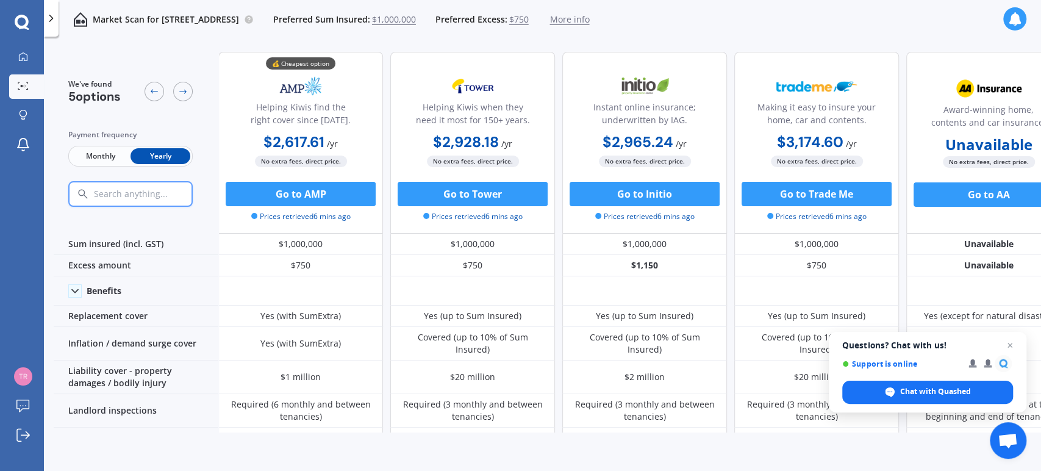
click at [416, 23] on span "$1,000,000" at bounding box center [394, 19] width 44 height 12
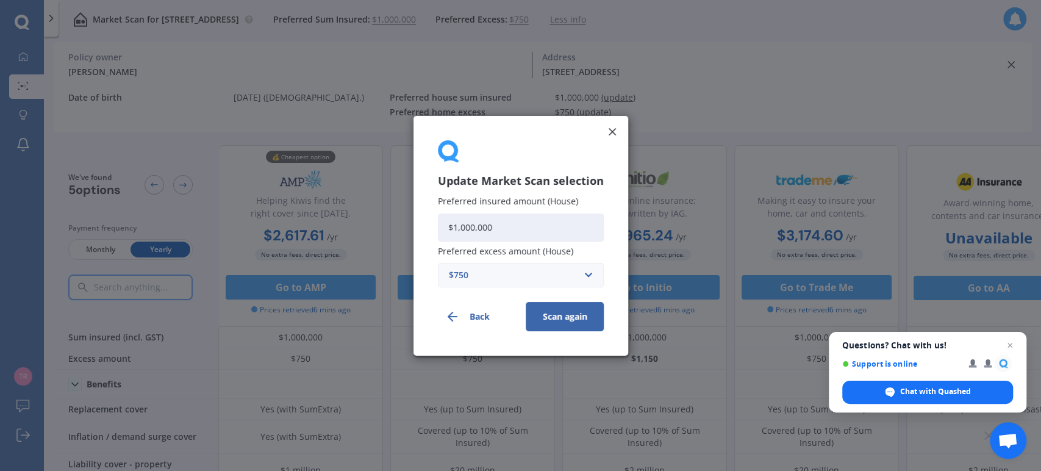
click at [470, 224] on input "$1,000,000" at bounding box center [521, 227] width 166 height 28
type input "$1,080,000"
click at [556, 314] on button "Scan again" at bounding box center [565, 315] width 78 height 29
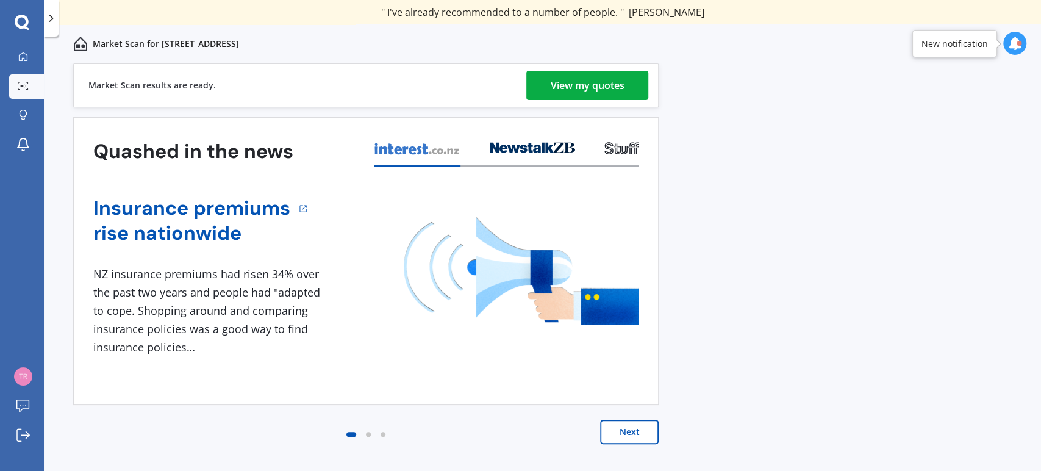
click at [597, 87] on div "View my quotes" at bounding box center [588, 85] width 74 height 29
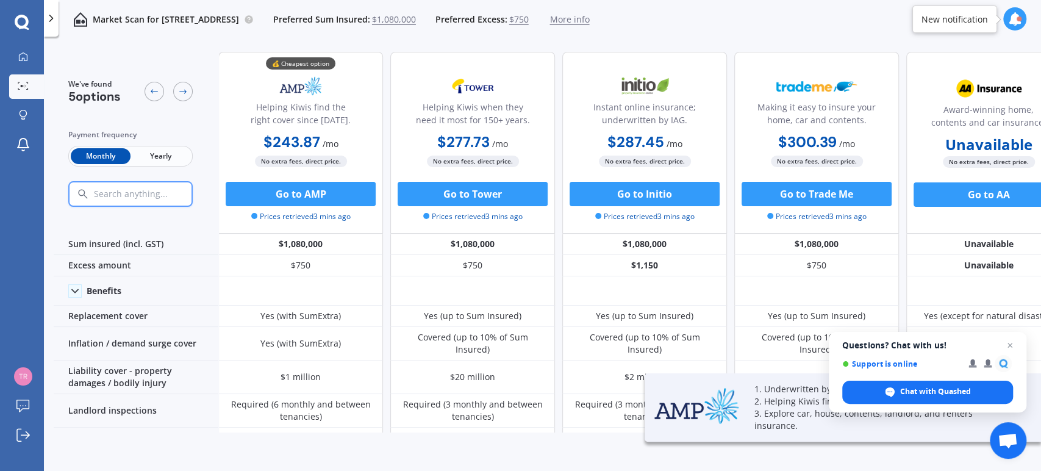
click at [156, 160] on span "Yearly" at bounding box center [161, 156] width 60 height 16
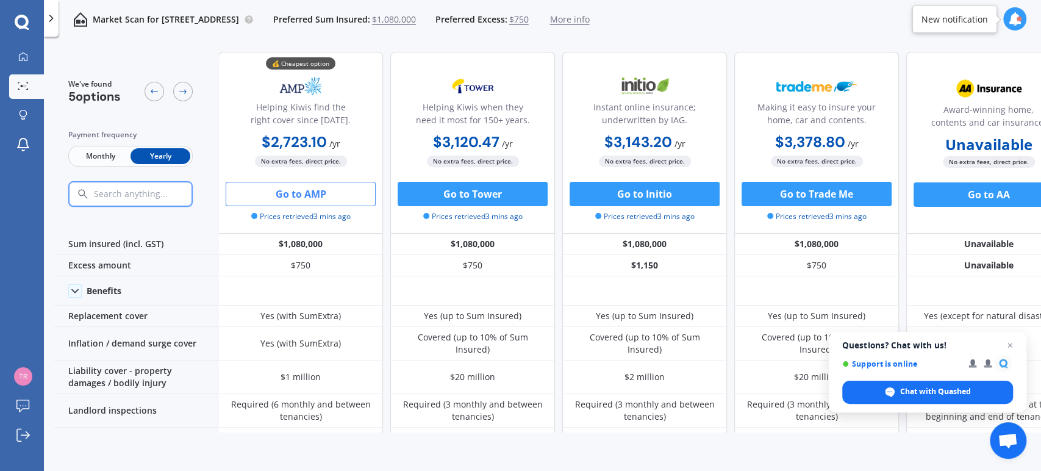
click at [325, 195] on button "Go to AMP" at bounding box center [301, 194] width 150 height 24
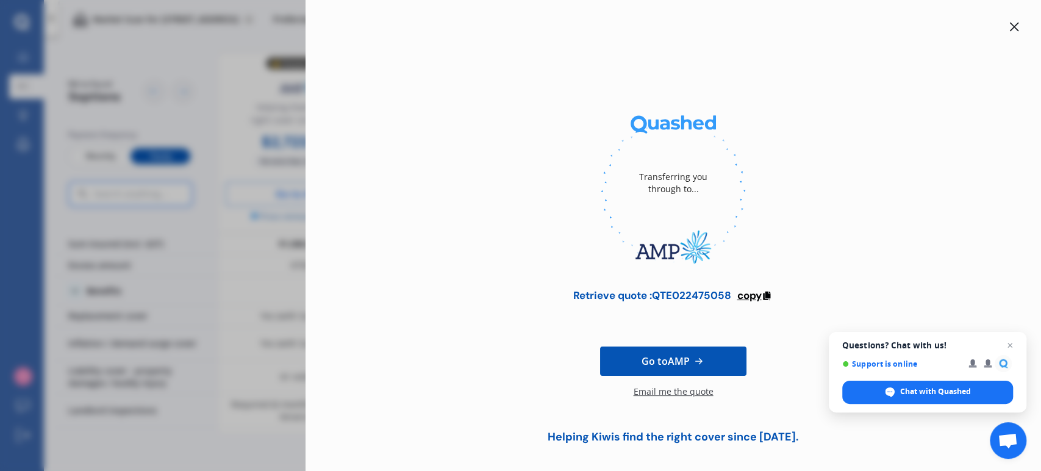
click at [747, 300] on span "copy" at bounding box center [749, 295] width 24 height 13
click at [1010, 24] on icon at bounding box center [1015, 27] width 10 height 10
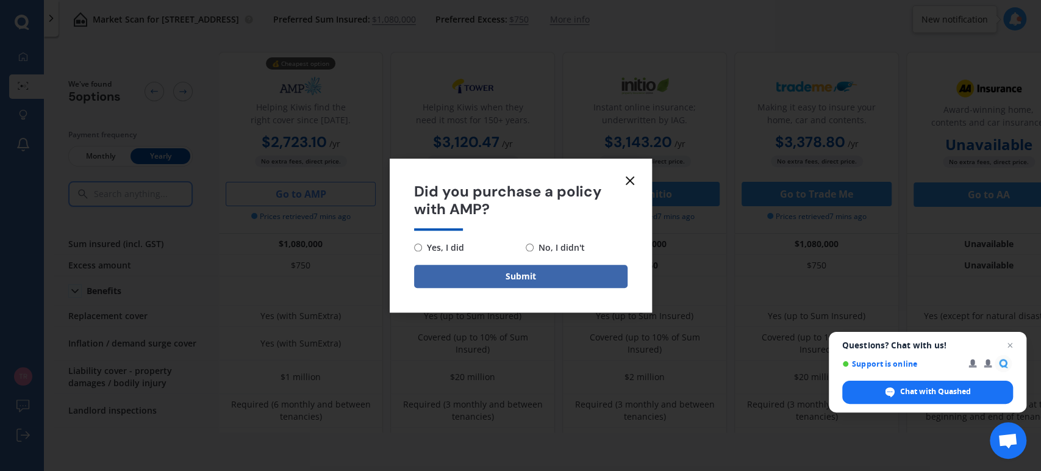
click at [529, 248] on input "No, I didn't" at bounding box center [530, 247] width 8 height 8
radio input "true"
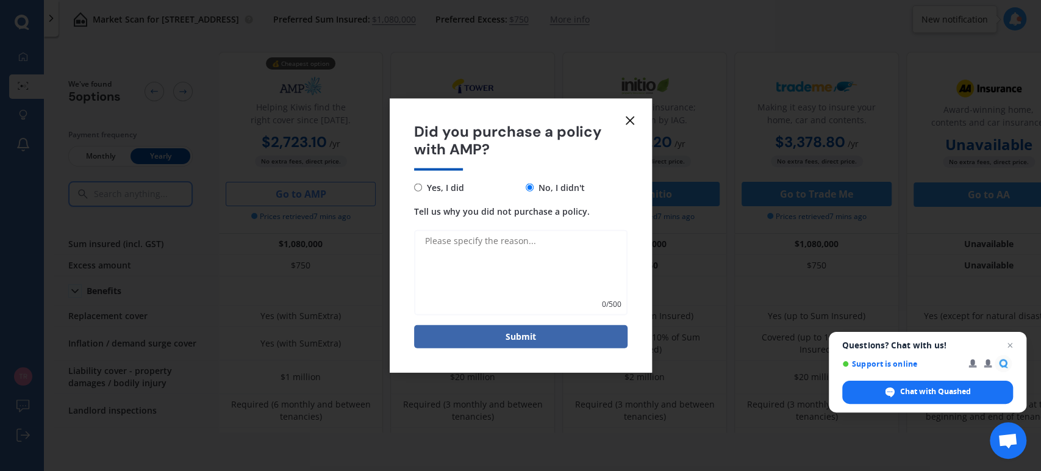
click at [630, 120] on line at bounding box center [630, 120] width 7 height 7
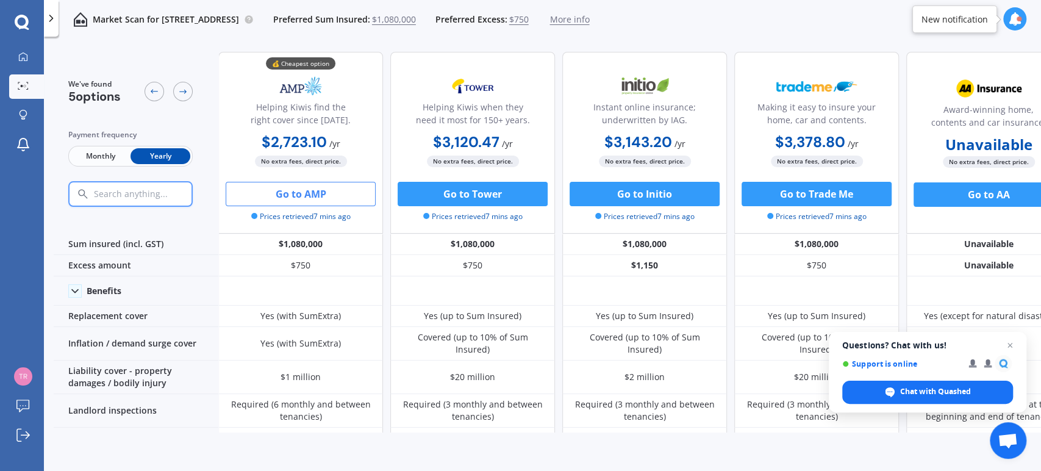
click at [589, 19] on span "More info" at bounding box center [570, 19] width 40 height 12
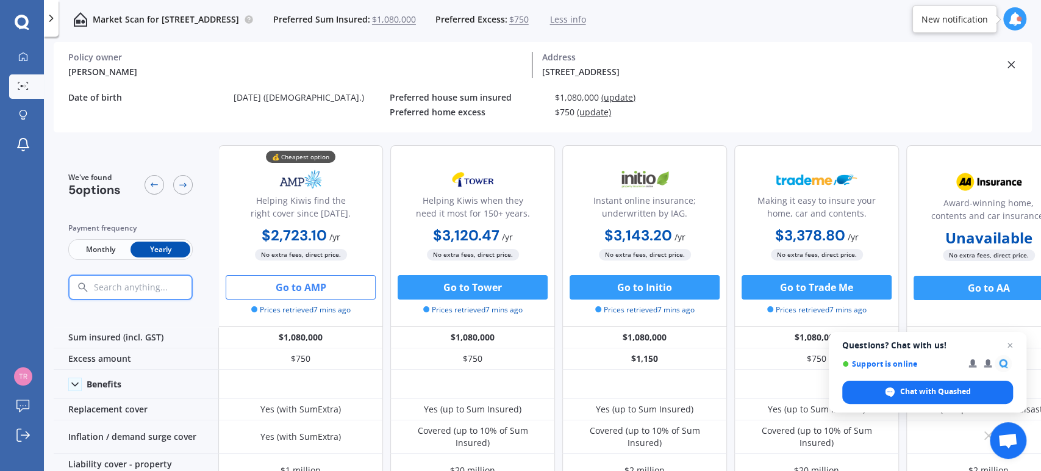
click at [1010, 346] on span "Close chat" at bounding box center [1010, 345] width 15 height 15
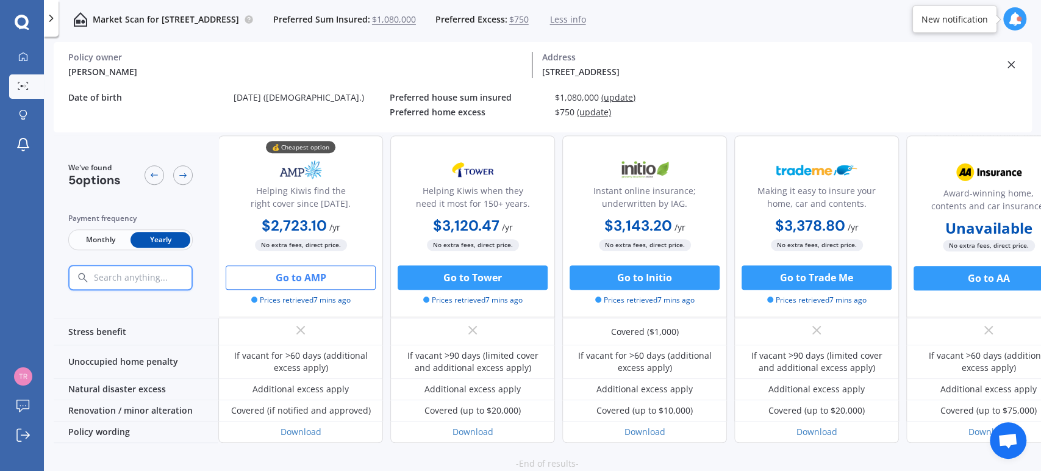
scroll to position [683, 0]
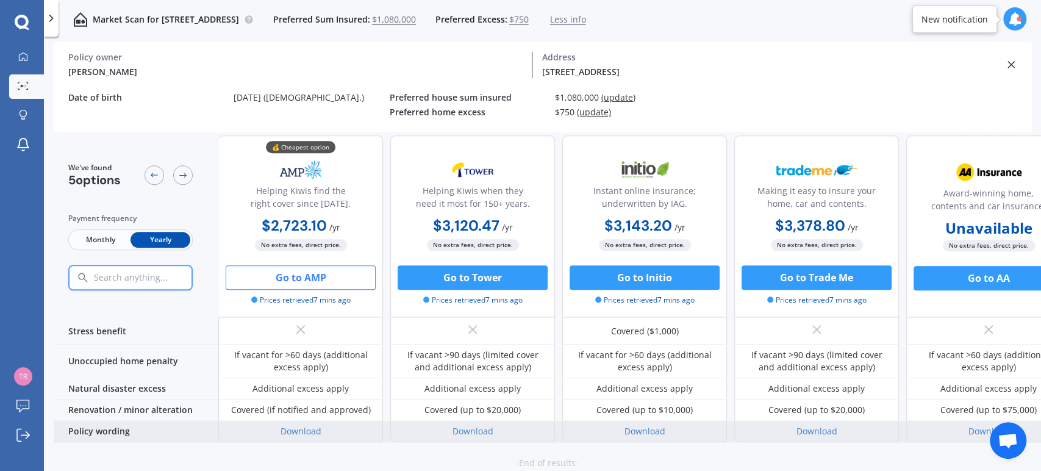
click at [102, 421] on div "Policy wording" at bounding box center [136, 431] width 165 height 21
